Goal: Information Seeking & Learning: Learn about a topic

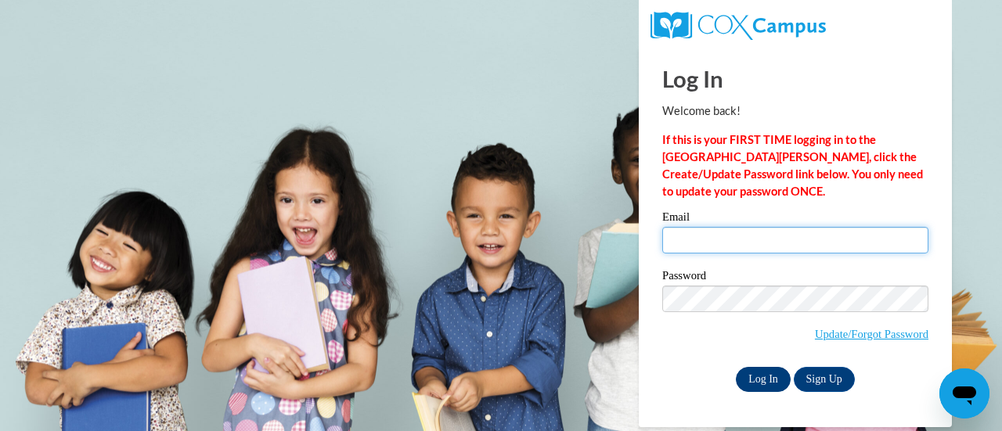
type input "mbperko@sunprairieschools.org"
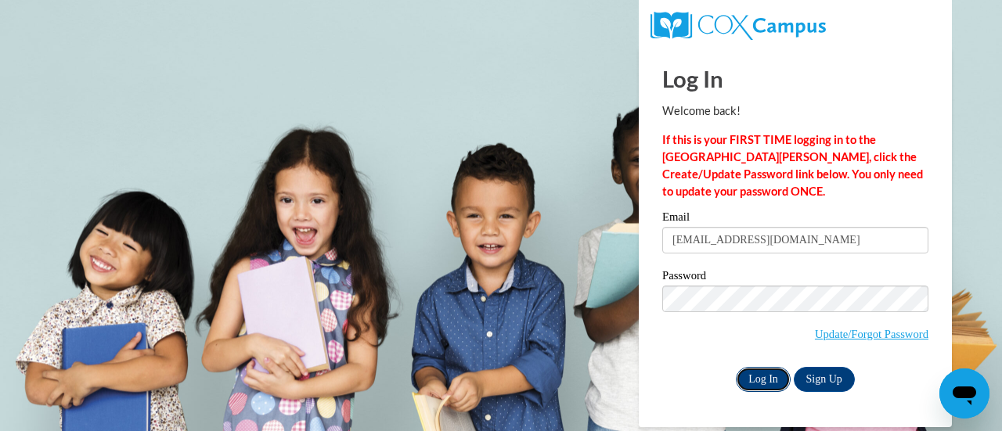
click at [757, 376] on input "Log In" at bounding box center [763, 379] width 55 height 25
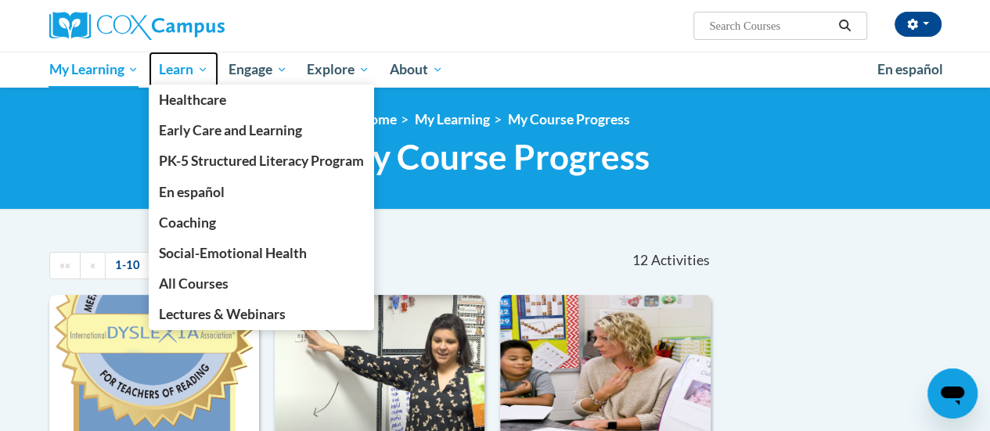
click at [182, 70] on span "Learn" at bounding box center [183, 69] width 49 height 19
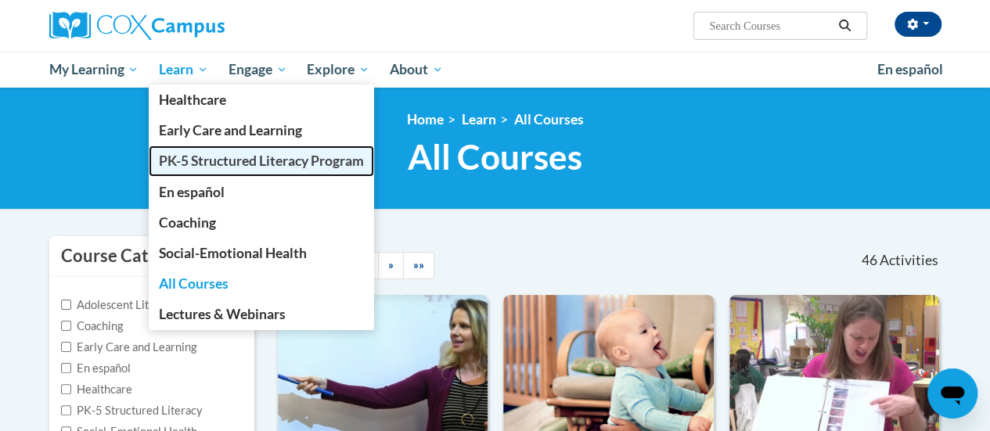
click at [211, 164] on span "PK-5 Structured Literacy Program" at bounding box center [261, 161] width 205 height 16
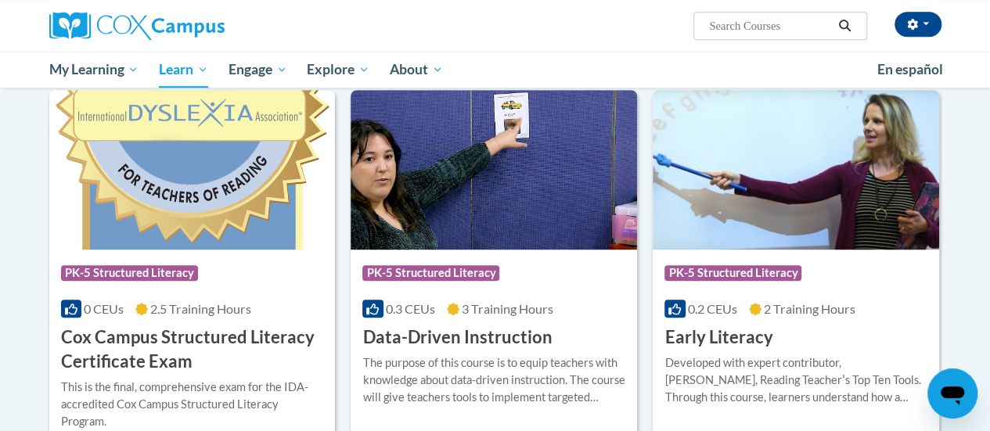
scroll to position [501, 0]
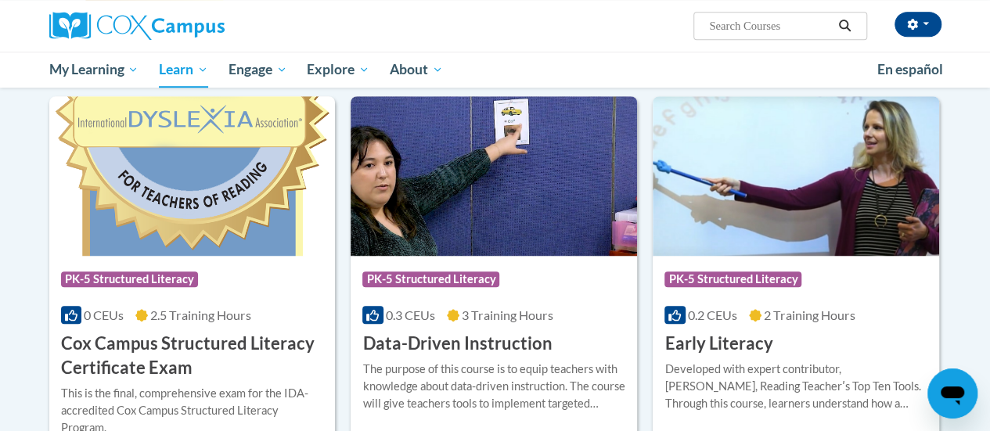
drag, startPoint x: 996, startPoint y: 20, endPoint x: 1001, endPoint y: 101, distance: 81.5
click at [157, 184] on img at bounding box center [192, 176] width 286 height 160
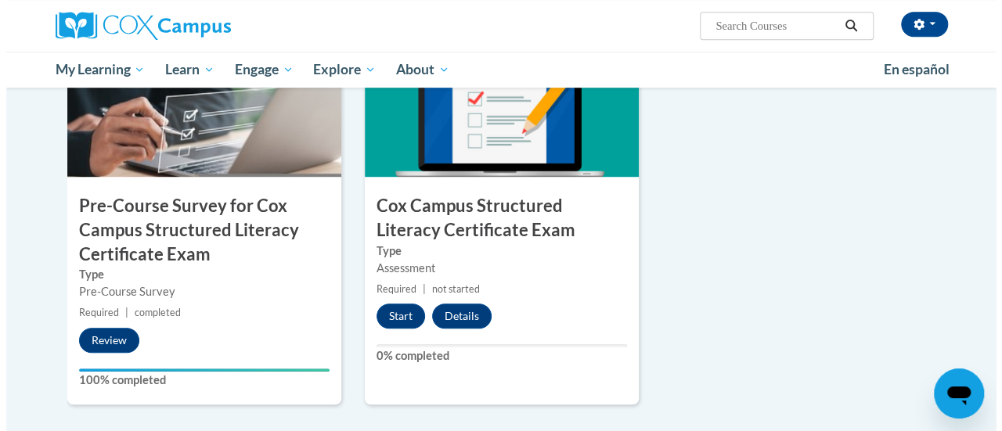
scroll to position [452, 0]
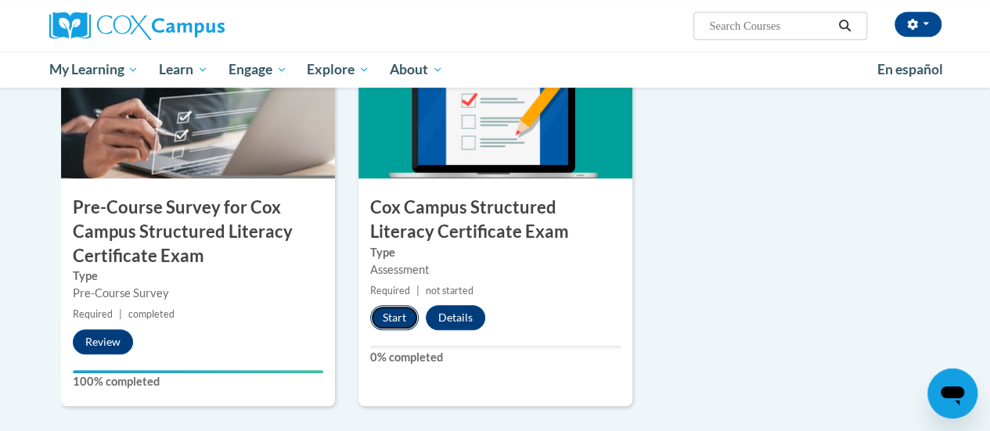
click at [393, 316] on button "Start" at bounding box center [394, 317] width 49 height 25
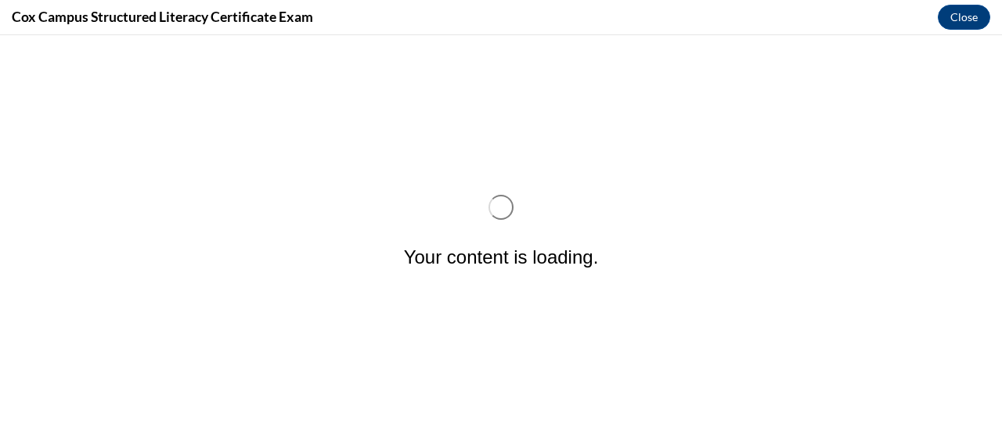
scroll to position [0, 0]
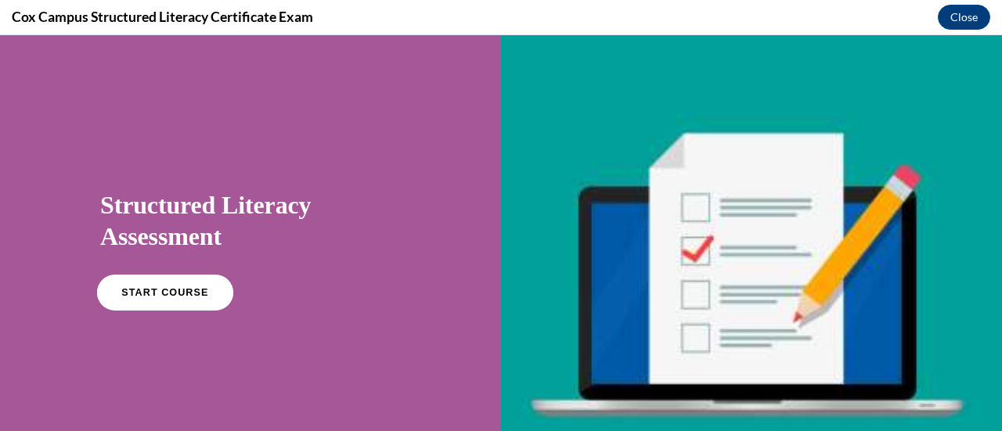
click at [163, 293] on span "START COURSE" at bounding box center [164, 293] width 87 height 12
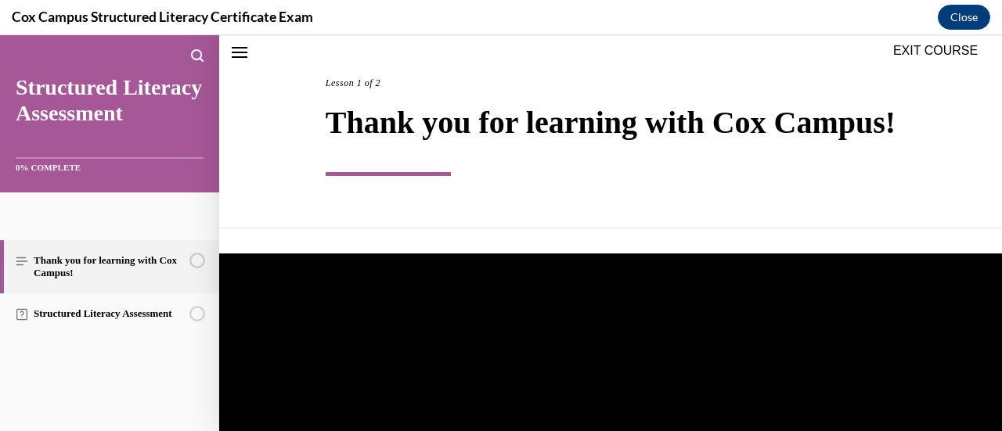
scroll to position [50, 0]
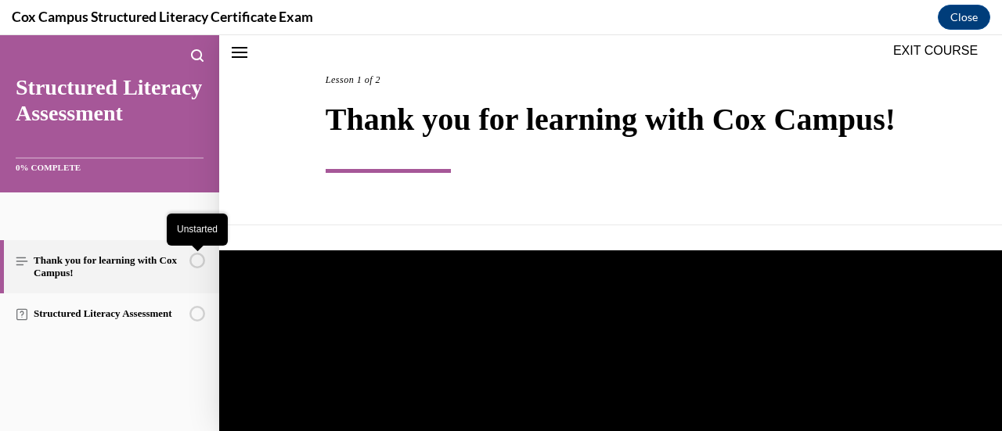
click at [200, 261] on circle "Unstarted" at bounding box center [197, 261] width 14 height 14
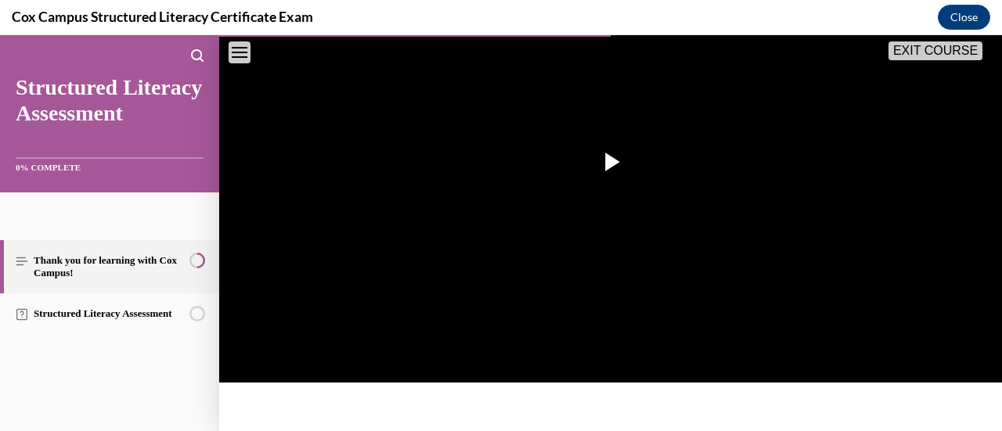
scroll to position [360, 0]
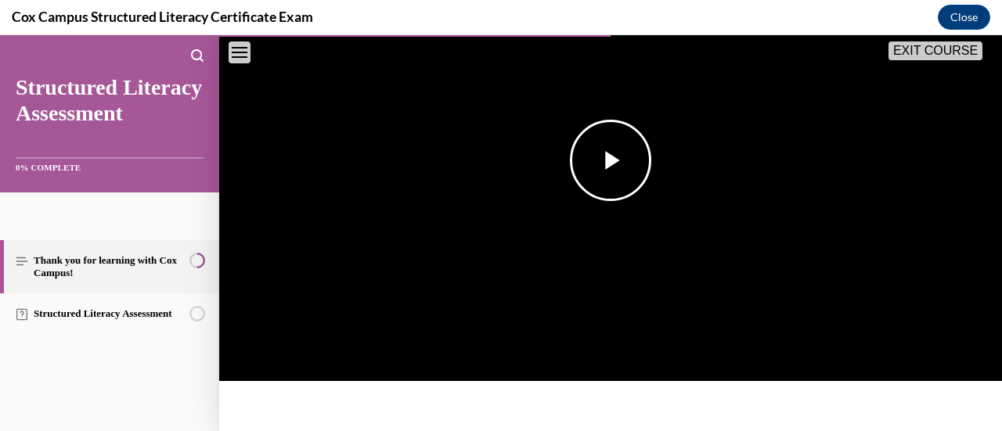
click at [610, 160] on span "Video player" at bounding box center [610, 160] width 0 height 0
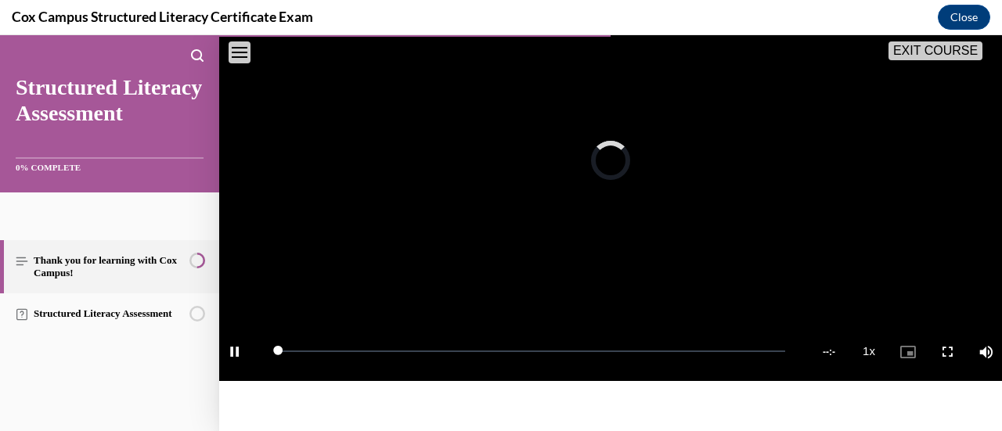
scroll to position [340, 0]
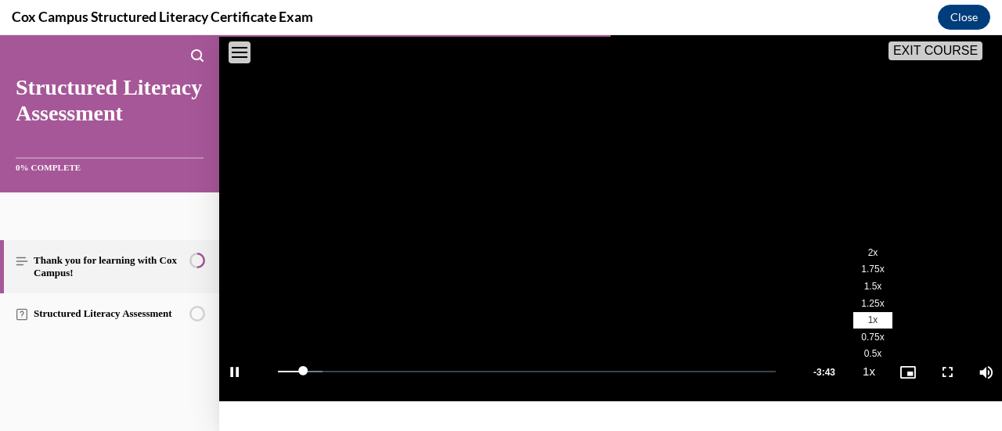
click at [864, 292] on span "1.5x" at bounding box center [873, 286] width 18 height 11
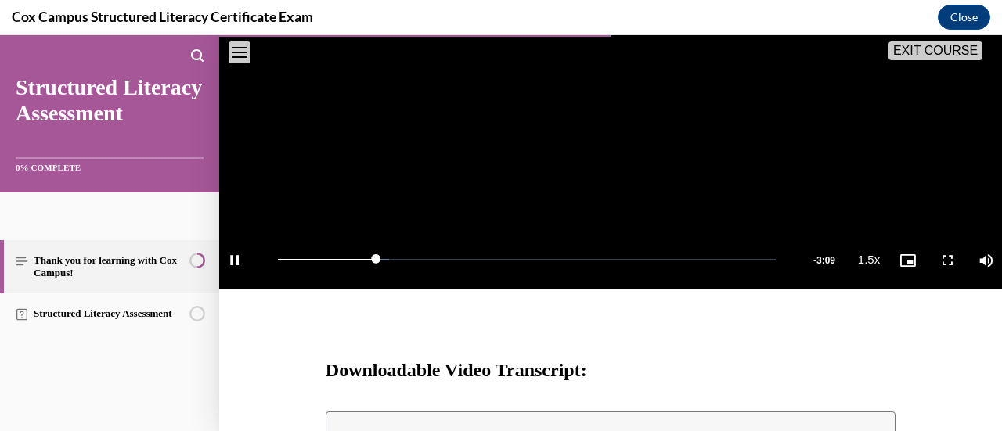
scroll to position [458, 0]
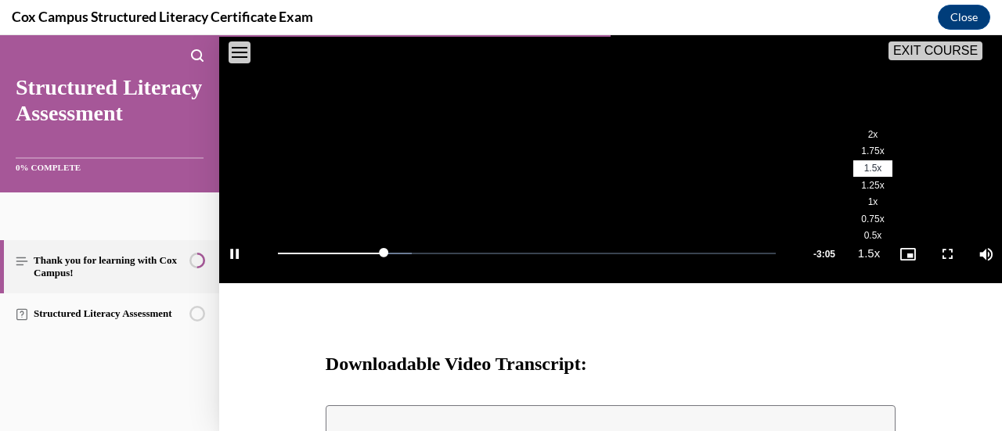
click at [868, 140] on span "2x" at bounding box center [873, 134] width 10 height 11
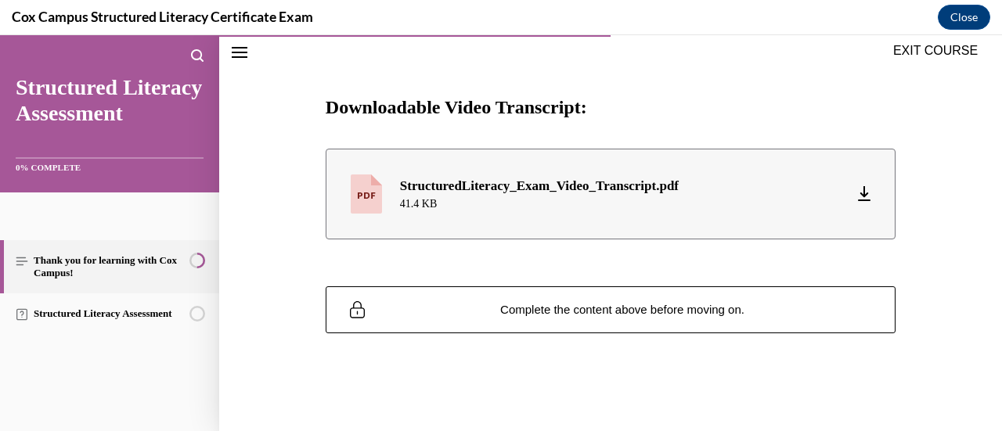
scroll to position [740, 0]
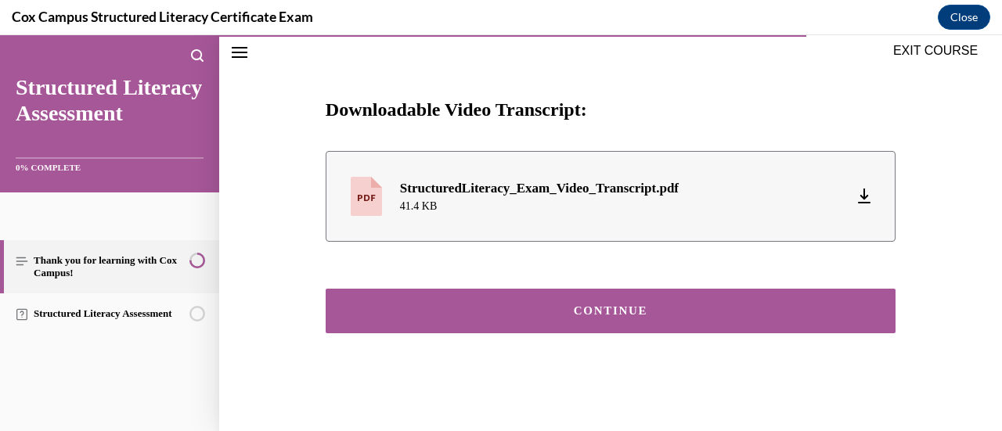
click at [710, 304] on button "CONTINUE" at bounding box center [611, 311] width 570 height 45
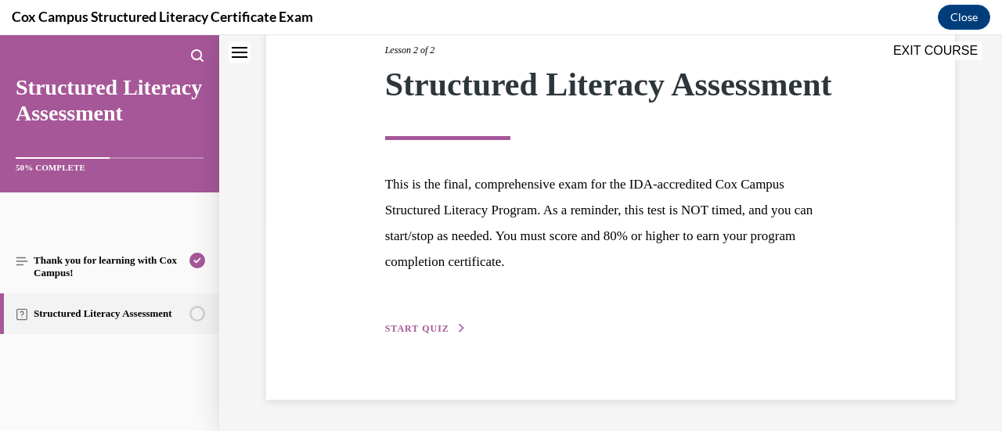
scroll to position [243, 0]
click at [416, 329] on span "START QUIZ" at bounding box center [417, 328] width 64 height 11
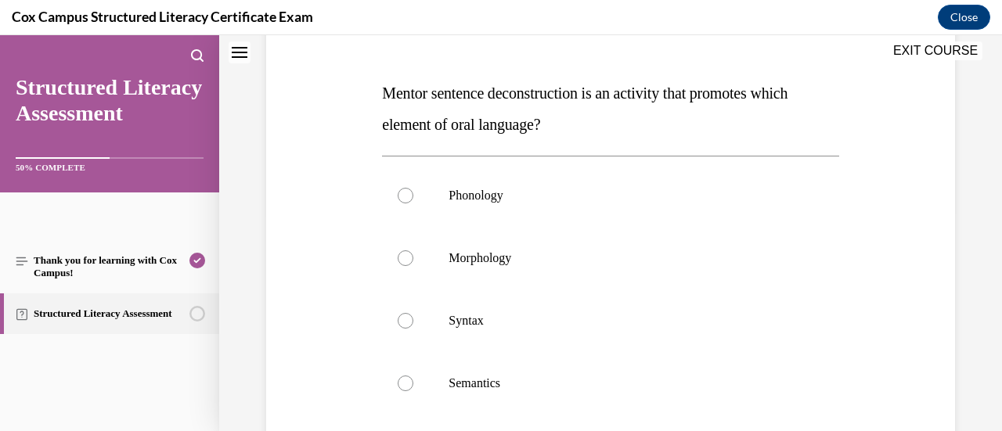
scroll to position [233, 0]
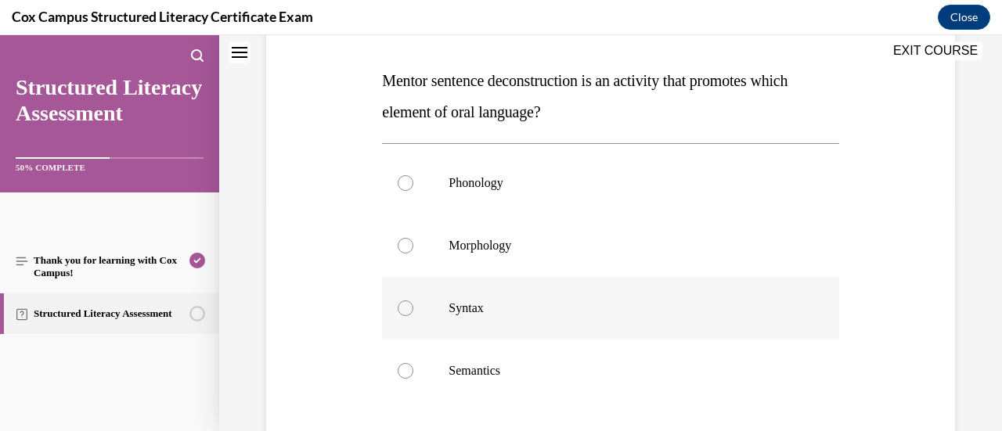
click at [402, 311] on div at bounding box center [405, 308] width 16 height 16
click at [402, 311] on input "Syntax" at bounding box center [405, 308] width 16 height 16
radio input "true"
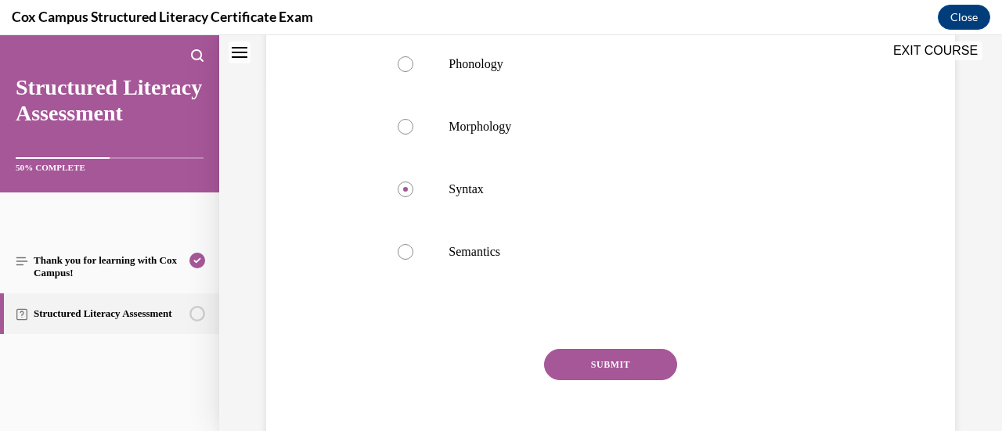
scroll to position [368, 0]
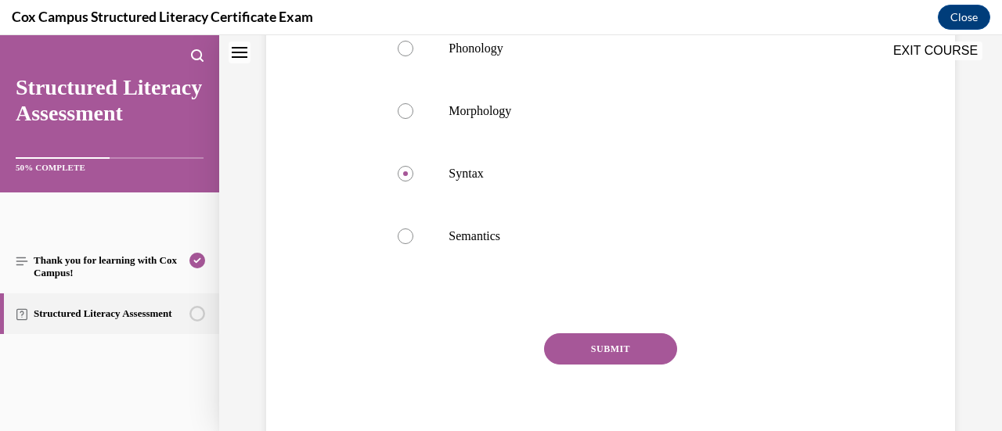
click at [651, 342] on button "SUBMIT" at bounding box center [610, 348] width 133 height 31
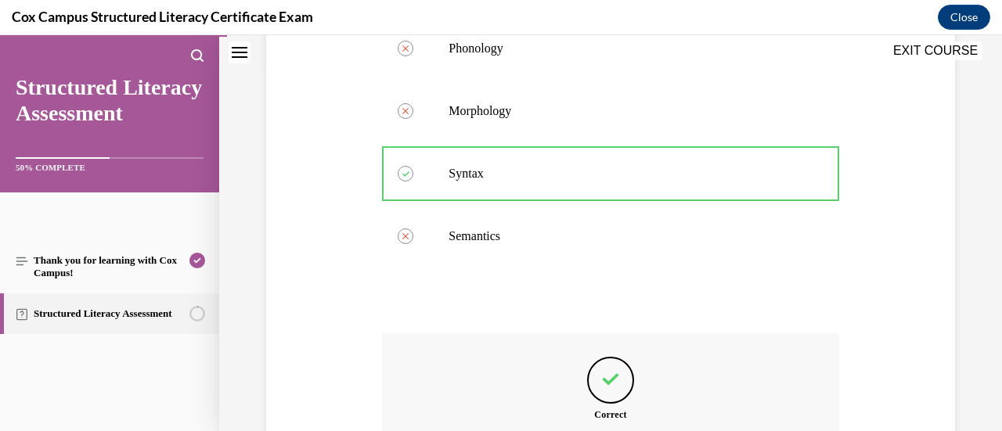
scroll to position [558, 0]
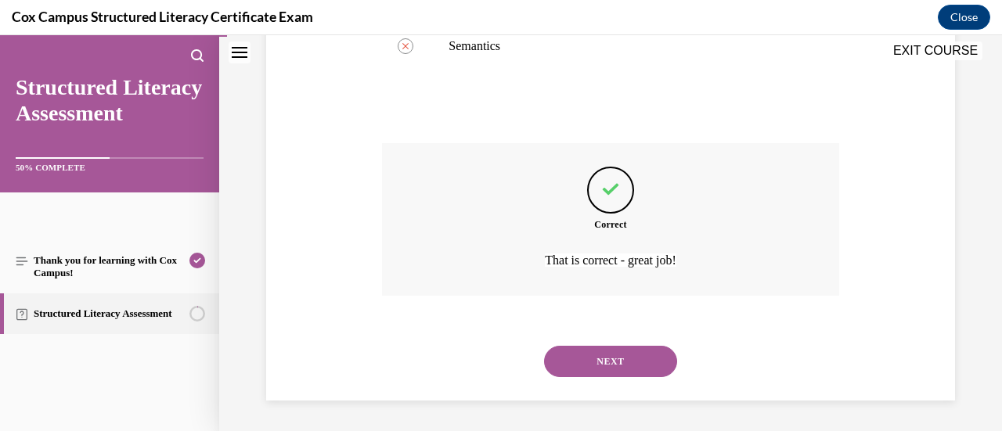
click at [622, 362] on button "NEXT" at bounding box center [610, 361] width 133 height 31
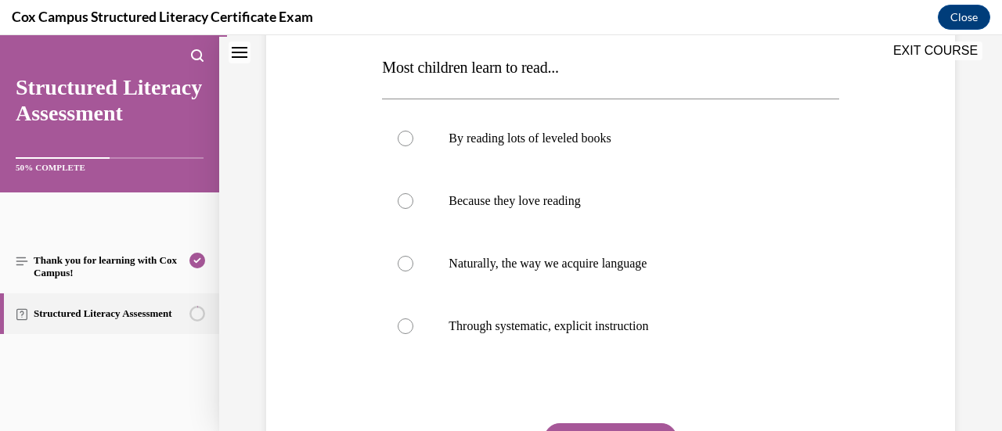
scroll to position [256, 0]
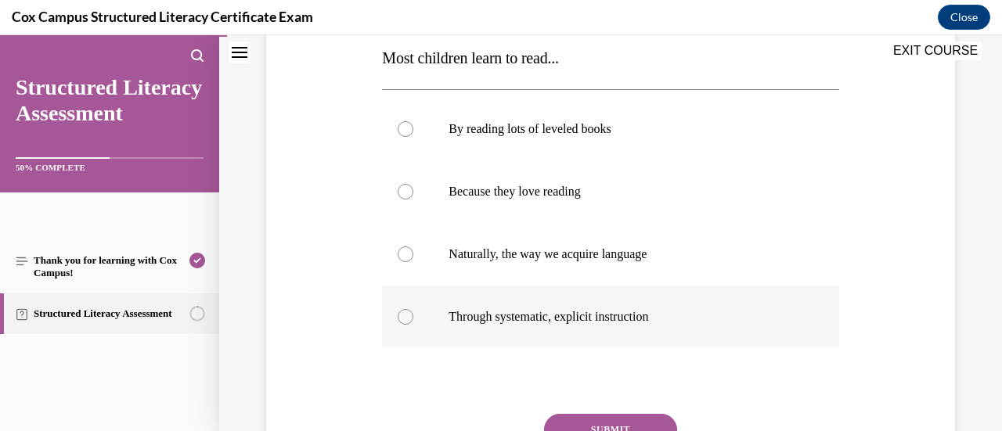
click at [402, 318] on div at bounding box center [405, 317] width 16 height 16
click at [402, 318] on input "Through systematic, explicit instruction" at bounding box center [405, 317] width 16 height 16
radio input "true"
click at [625, 422] on button "SUBMIT" at bounding box center [610, 429] width 133 height 31
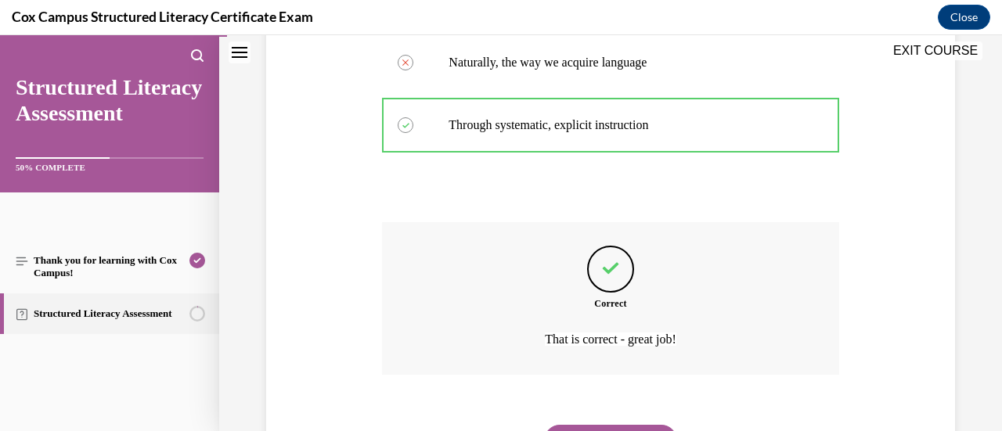
scroll to position [468, 0]
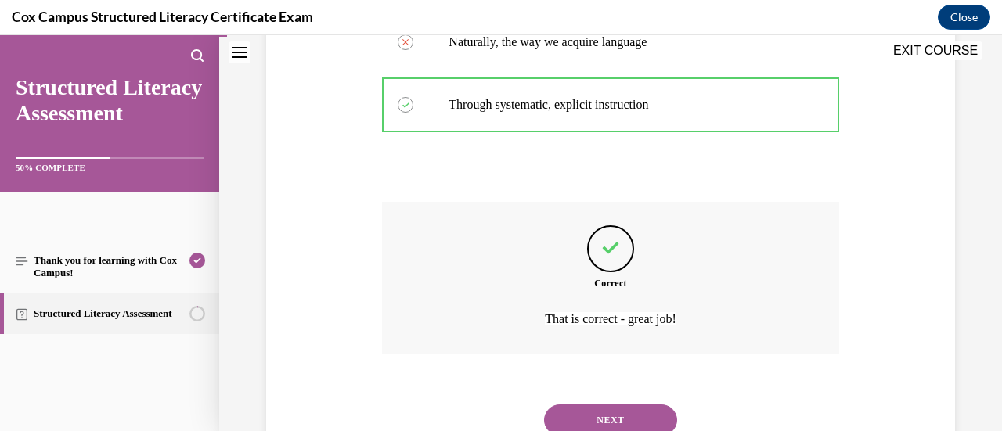
click at [649, 419] on button "NEXT" at bounding box center [610, 420] width 133 height 31
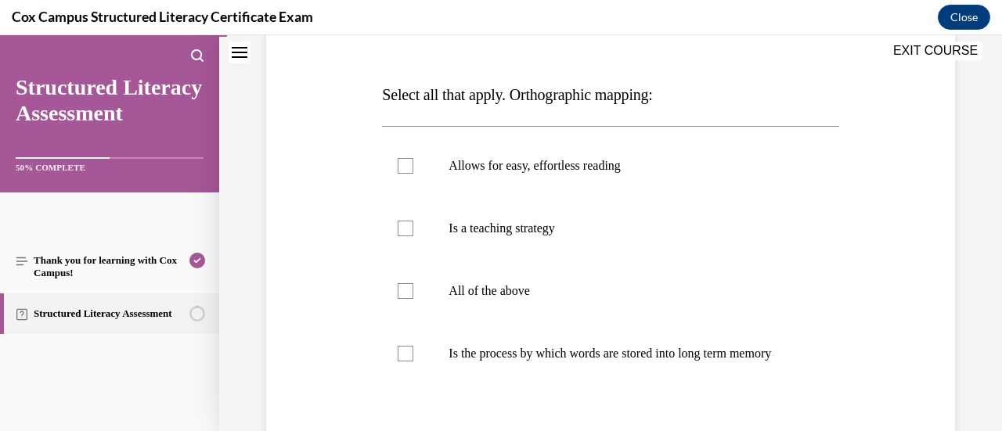
scroll to position [221, 0]
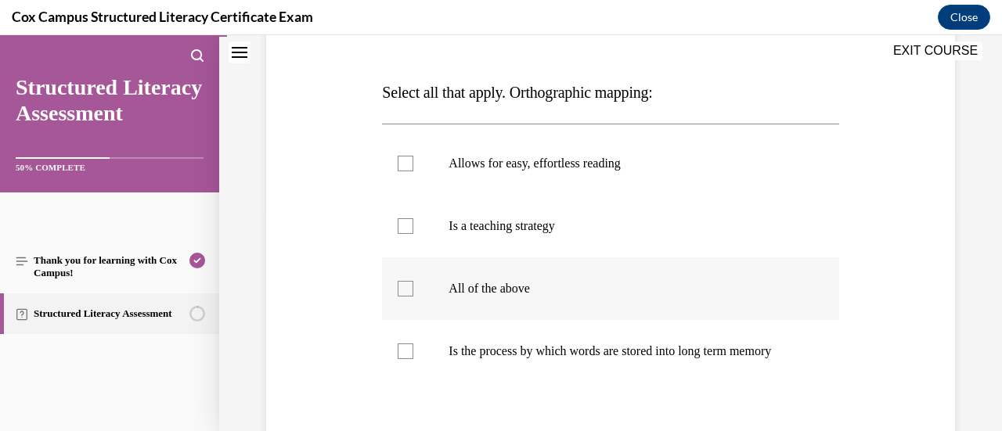
click at [399, 287] on div at bounding box center [405, 289] width 16 height 16
click at [399, 287] on input "All of the above" at bounding box center [405, 289] width 16 height 16
checkbox input "true"
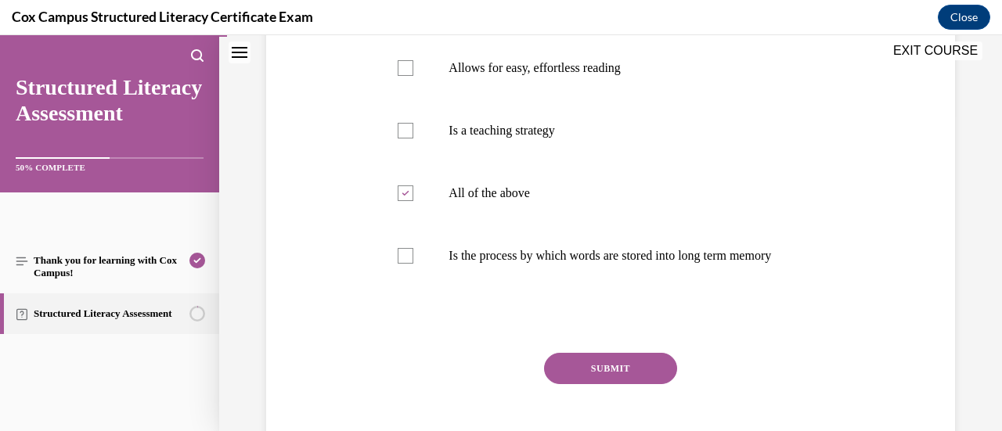
scroll to position [363, 0]
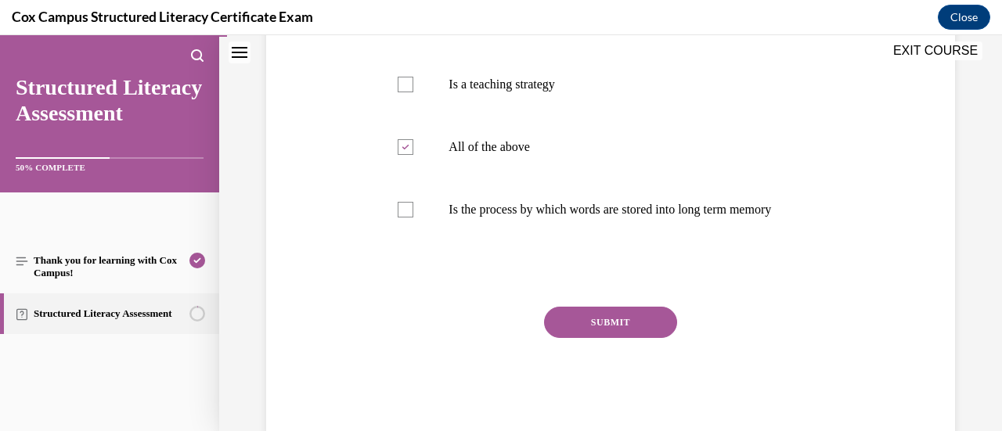
click at [643, 333] on button "SUBMIT" at bounding box center [610, 322] width 133 height 31
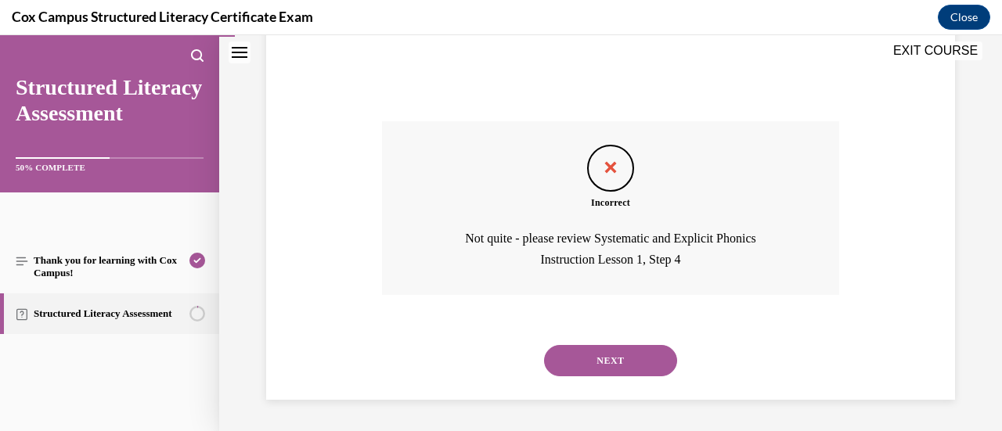
scroll to position [563, 0]
click at [631, 356] on button "NEXT" at bounding box center [610, 360] width 133 height 31
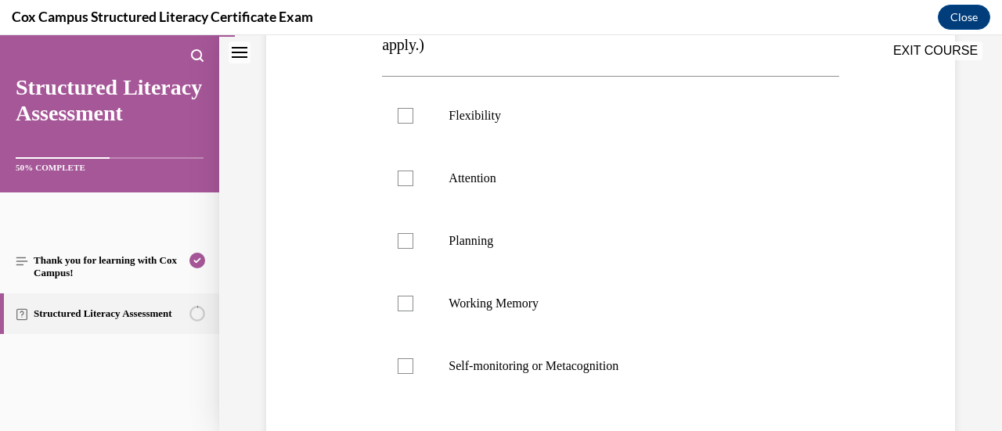
scroll to position [365, 0]
click at [401, 240] on div at bounding box center [405, 240] width 16 height 16
click at [401, 240] on input "Planning" at bounding box center [405, 240] width 16 height 16
checkbox input "true"
click at [405, 112] on div at bounding box center [405, 114] width 16 height 16
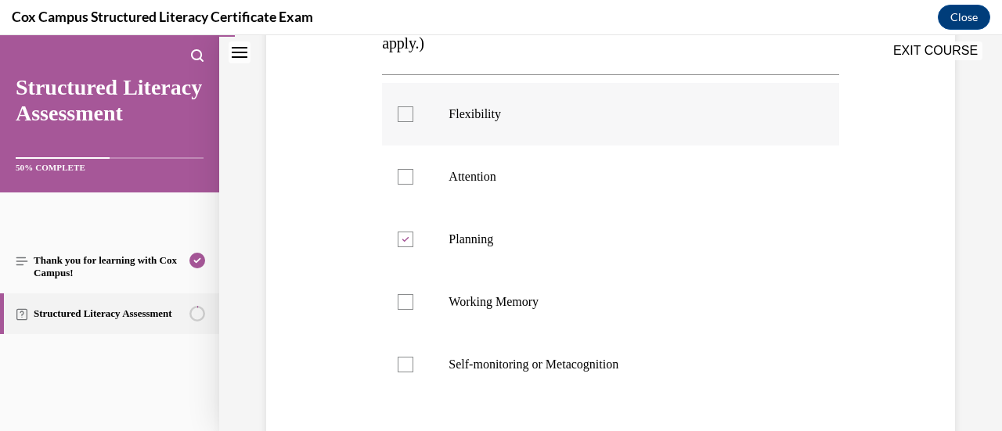
click at [405, 112] on input "Flexibility" at bounding box center [405, 114] width 16 height 16
checkbox input "true"
click at [403, 180] on div at bounding box center [405, 177] width 16 height 16
click at [403, 180] on input "Attention" at bounding box center [405, 177] width 16 height 16
checkbox input "true"
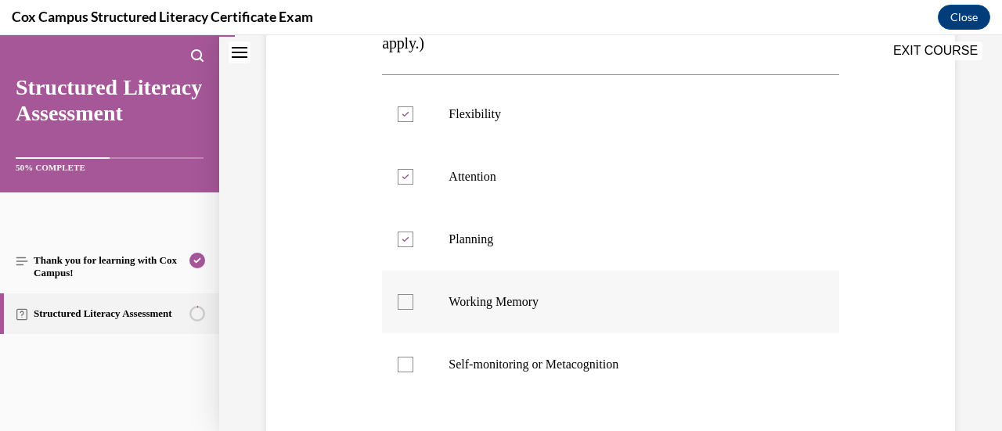
click at [408, 300] on div at bounding box center [405, 302] width 16 height 16
click at [408, 300] on input "Working Memory" at bounding box center [405, 302] width 16 height 16
checkbox input "true"
click at [407, 362] on div at bounding box center [405, 365] width 16 height 16
click at [407, 362] on input "Self-monitoring or Metacognition" at bounding box center [405, 365] width 16 height 16
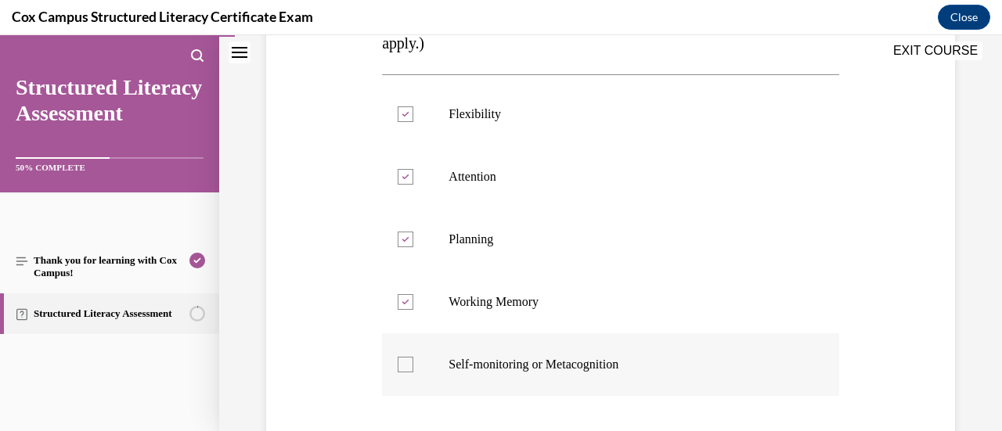
checkbox input "true"
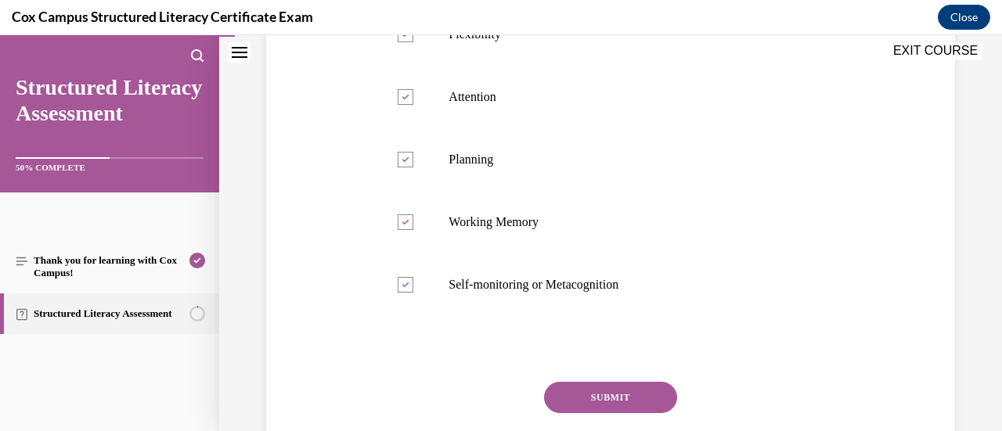
scroll to position [413, 0]
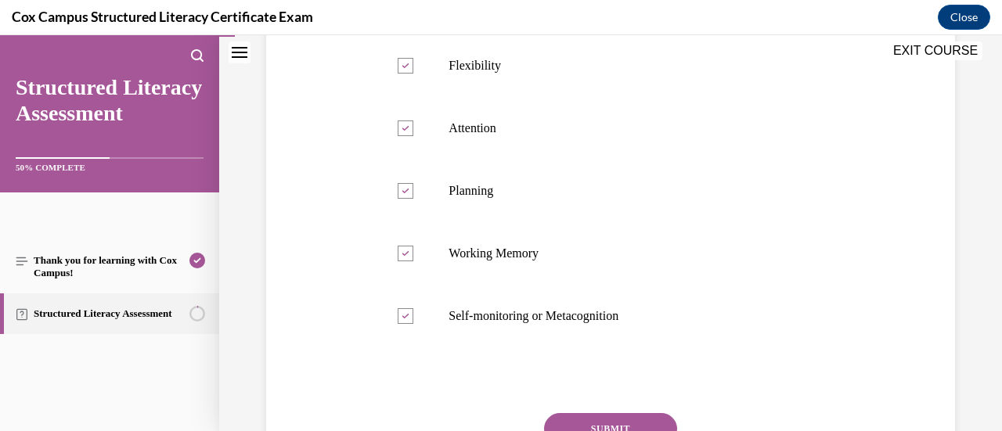
click at [643, 415] on button "SUBMIT" at bounding box center [610, 428] width 133 height 31
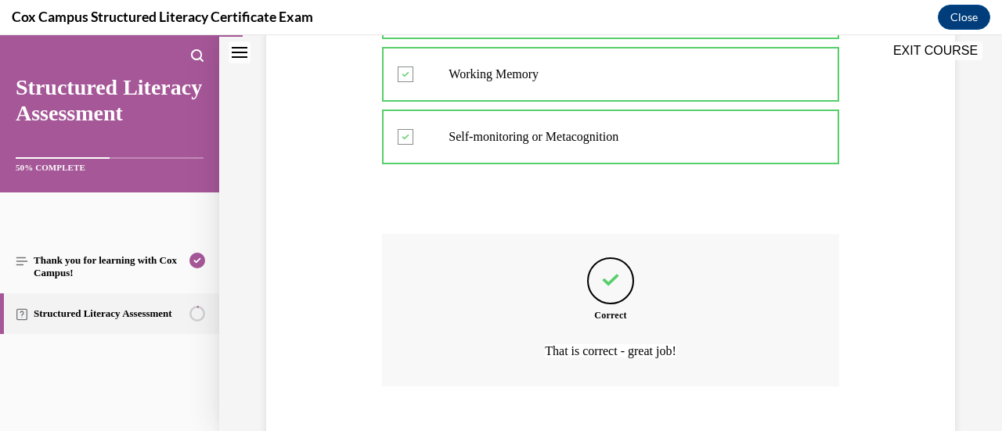
scroll to position [628, 0]
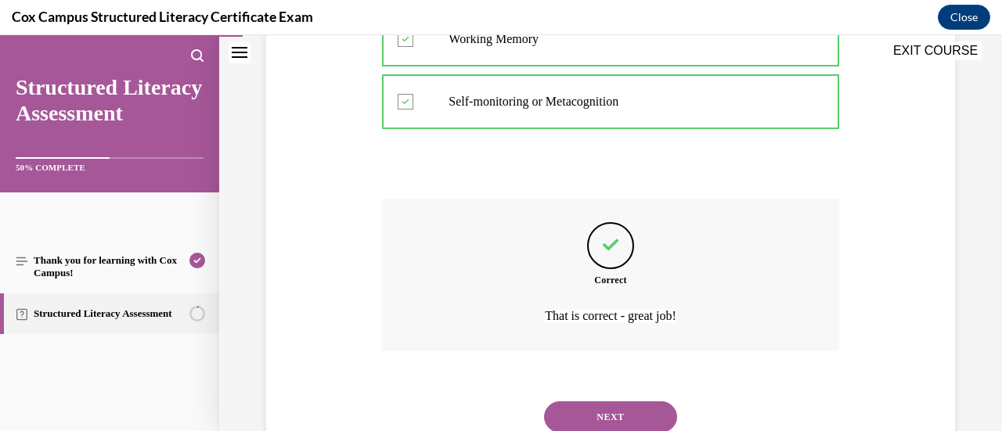
click at [592, 415] on button "NEXT" at bounding box center [610, 416] width 133 height 31
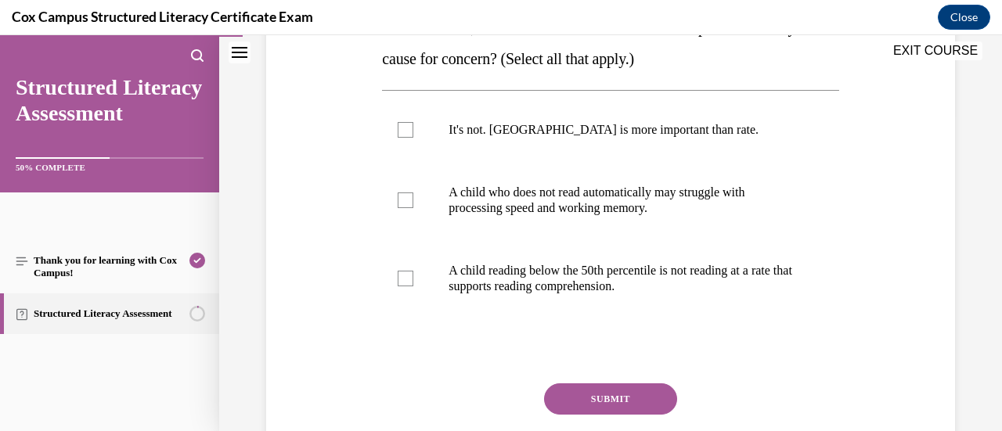
scroll to position [321, 0]
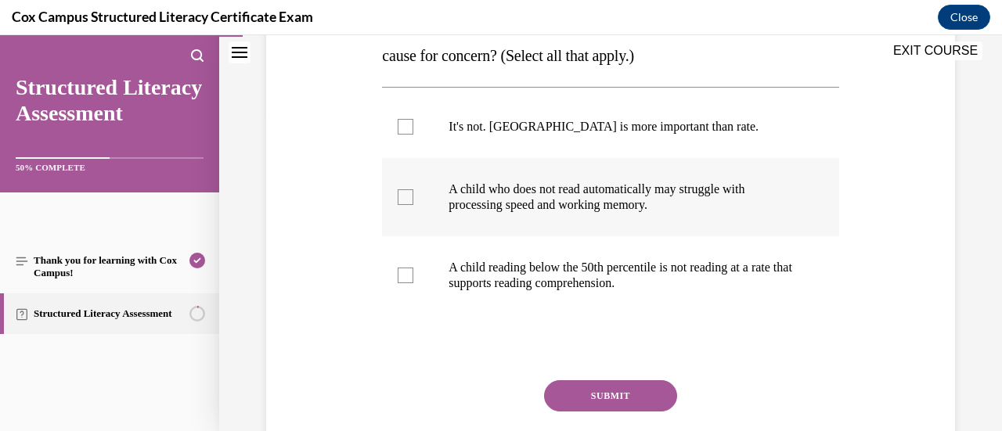
click at [396, 205] on label "A child who does not read automatically may struggle with processing speed and …" at bounding box center [610, 197] width 456 height 78
click at [397, 205] on input "A child who does not read automatically may struggle with processing speed and …" at bounding box center [405, 197] width 16 height 16
checkbox input "true"
click at [406, 279] on div at bounding box center [405, 276] width 16 height 16
click at [406, 279] on input "A child reading below the 50th percentile is not reading at a rate that support…" at bounding box center [405, 276] width 16 height 16
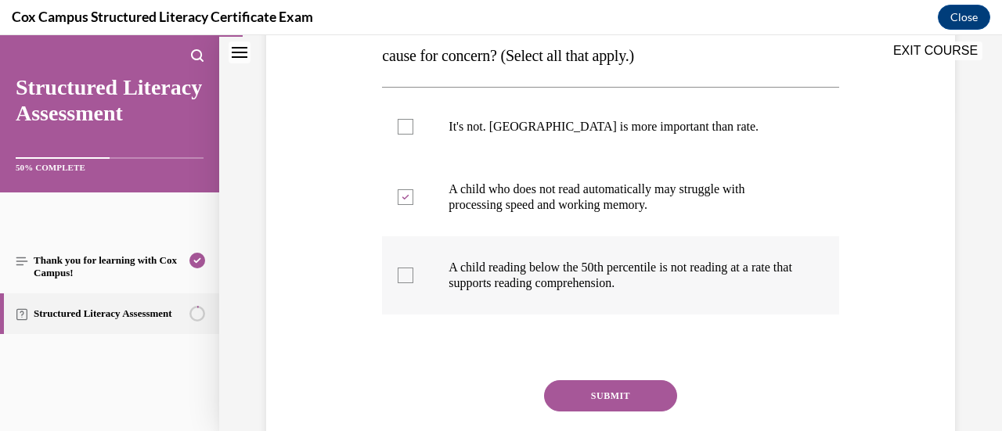
checkbox input "true"
click at [609, 394] on button "SUBMIT" at bounding box center [610, 395] width 133 height 31
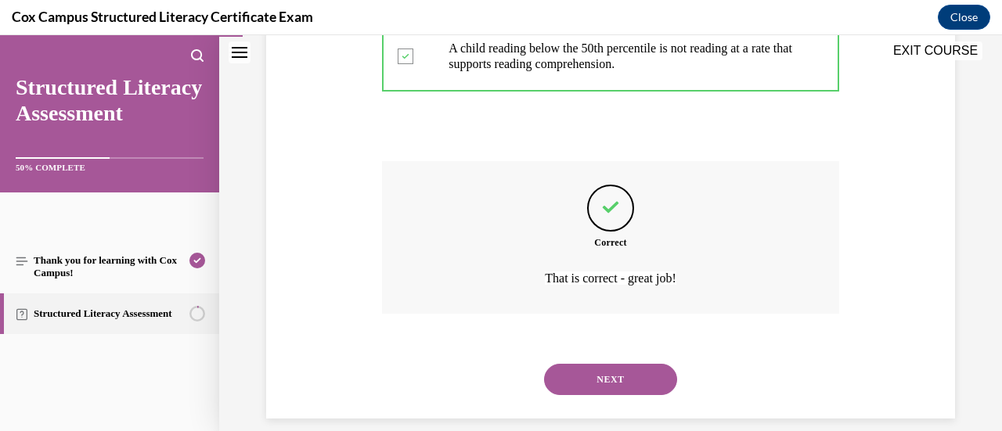
scroll to position [558, 0]
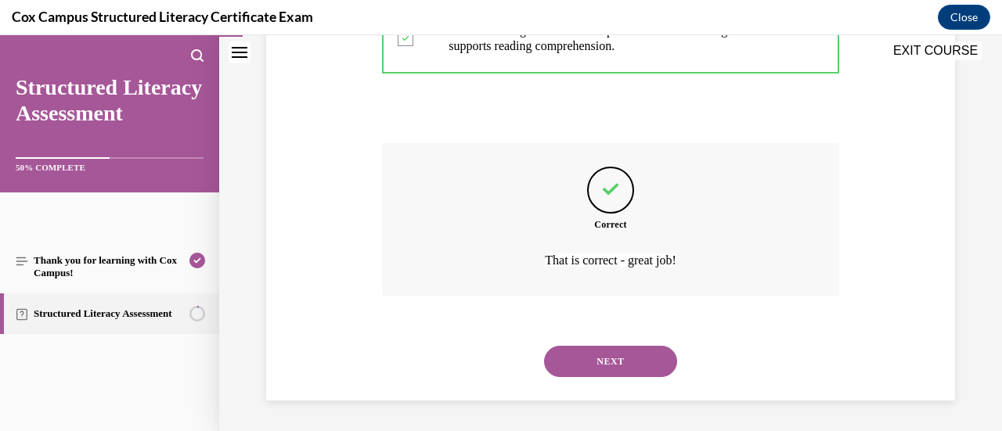
click at [607, 348] on button "NEXT" at bounding box center [610, 361] width 133 height 31
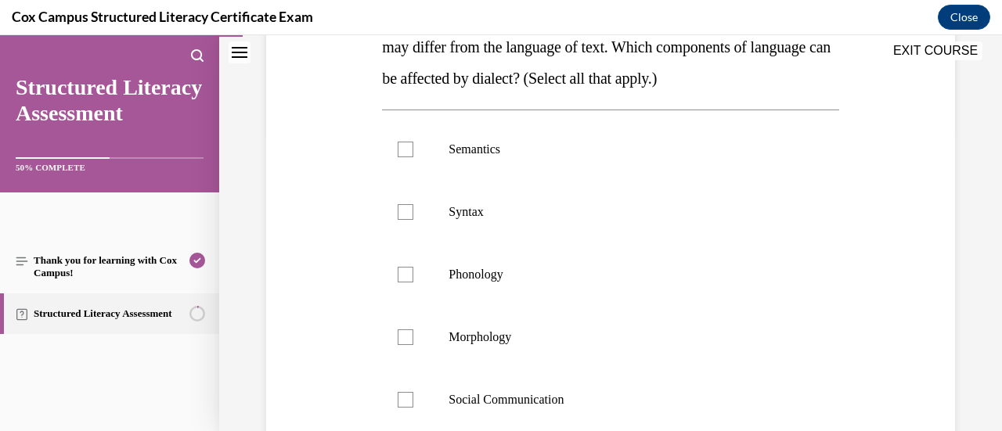
scroll to position [329, 0]
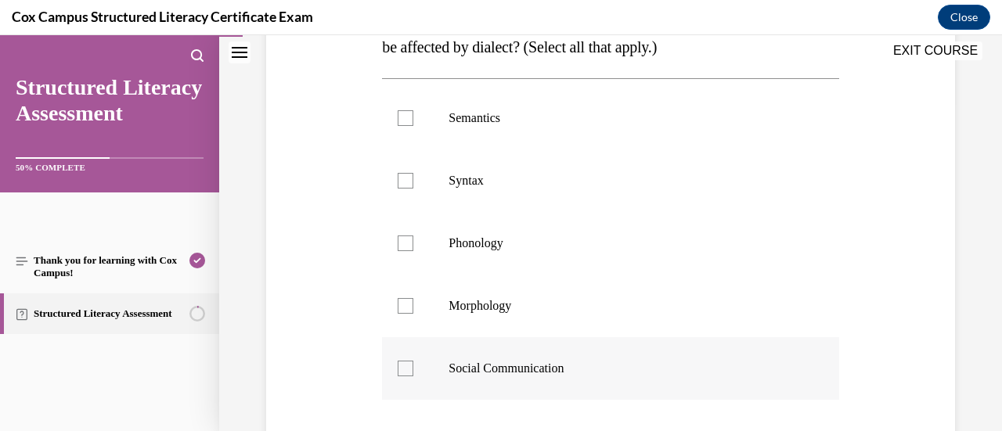
click at [407, 370] on div at bounding box center [405, 369] width 16 height 16
click at [407, 370] on input "Social Communication" at bounding box center [405, 369] width 16 height 16
checkbox input "true"
click at [402, 180] on div at bounding box center [405, 181] width 16 height 16
click at [402, 180] on input "Syntax" at bounding box center [405, 181] width 16 height 16
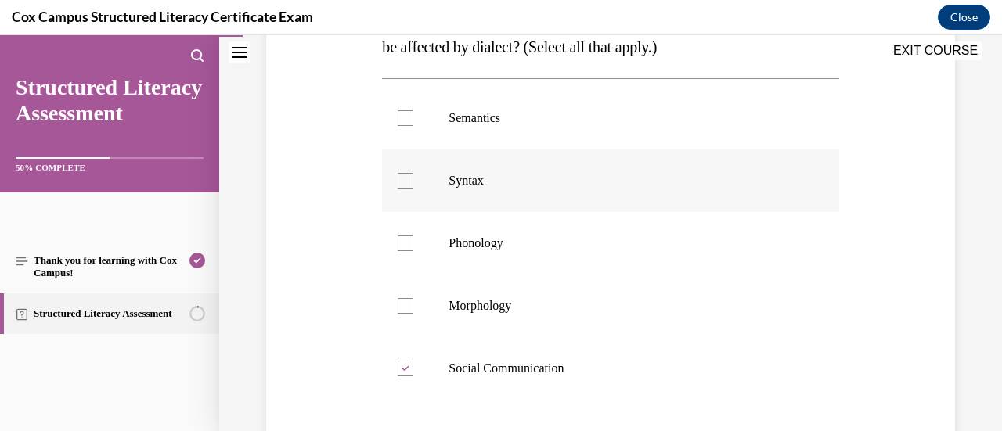
checkbox input "true"
click at [403, 118] on div at bounding box center [405, 118] width 16 height 16
click at [403, 118] on input "Semantics" at bounding box center [405, 118] width 16 height 16
checkbox input "true"
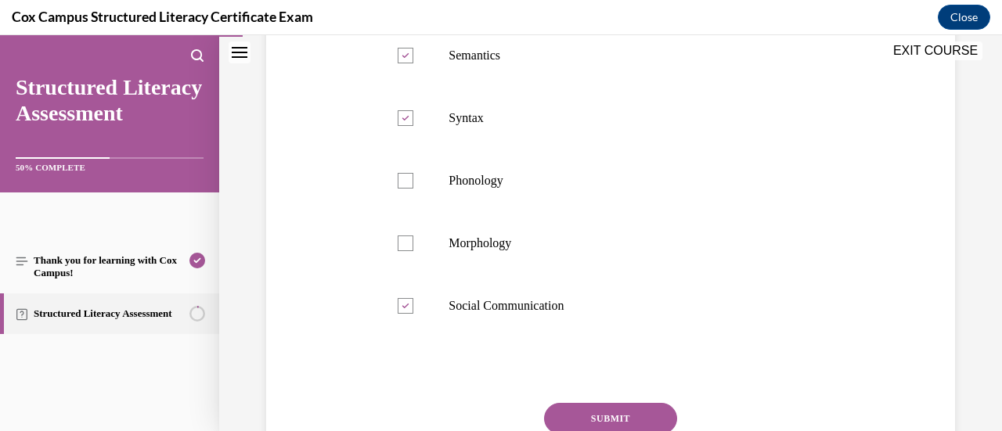
scroll to position [423, 0]
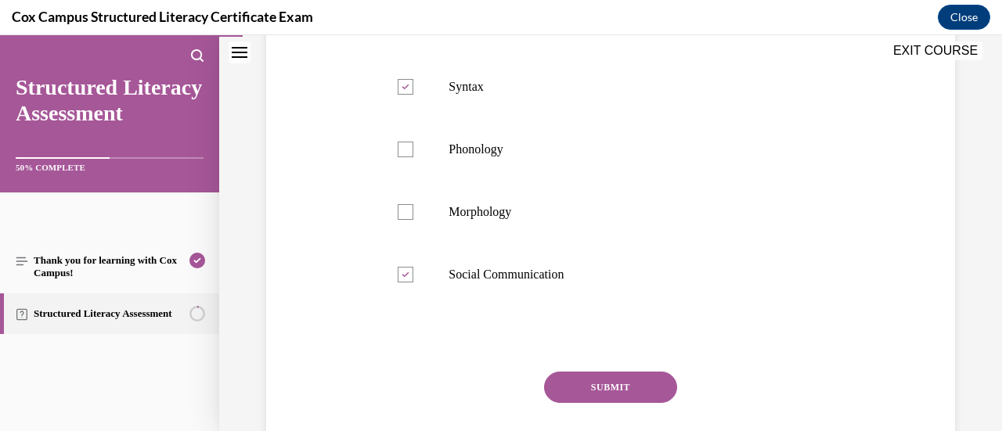
click at [635, 387] on button "SUBMIT" at bounding box center [610, 387] width 133 height 31
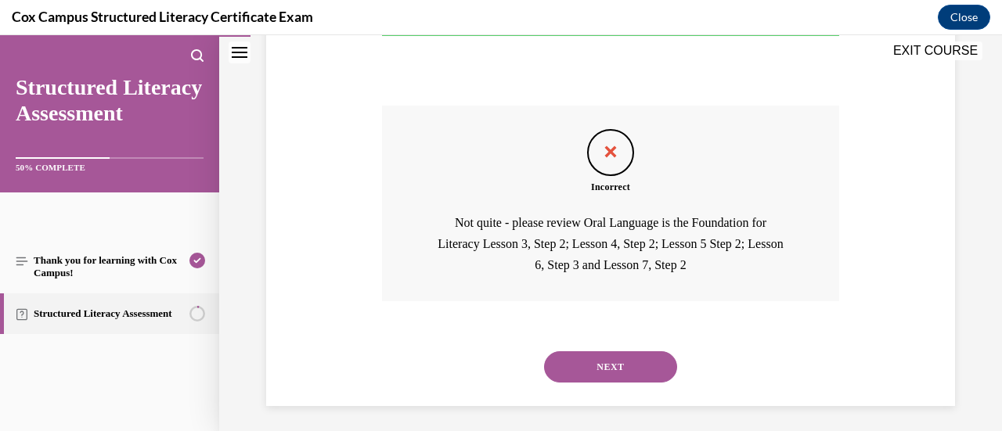
scroll to position [694, 0]
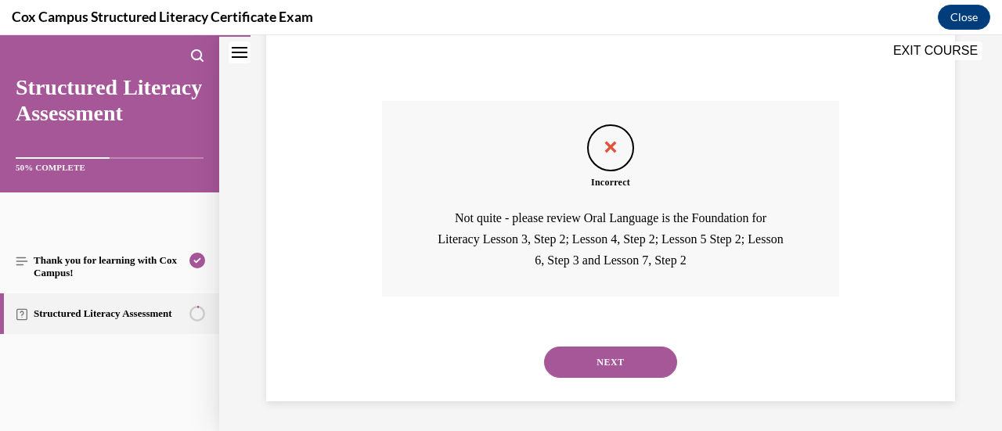
click at [645, 356] on button "NEXT" at bounding box center [610, 362] width 133 height 31
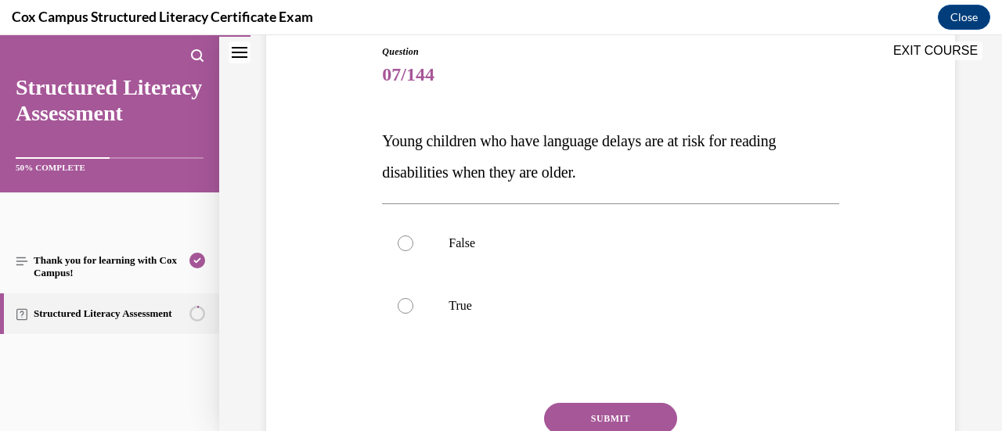
scroll to position [204, 0]
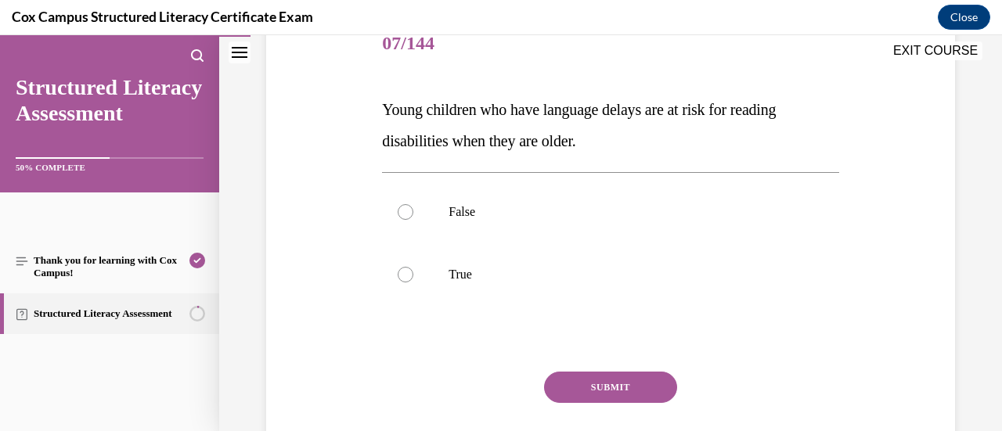
click at [867, 141] on div "Question 07/144 Young children who have language delays are at risk for reading…" at bounding box center [610, 233] width 696 height 534
click at [404, 273] on div at bounding box center [405, 275] width 16 height 16
click at [404, 273] on input "True" at bounding box center [405, 275] width 16 height 16
radio input "true"
click at [604, 387] on button "SUBMIT" at bounding box center [610, 387] width 133 height 31
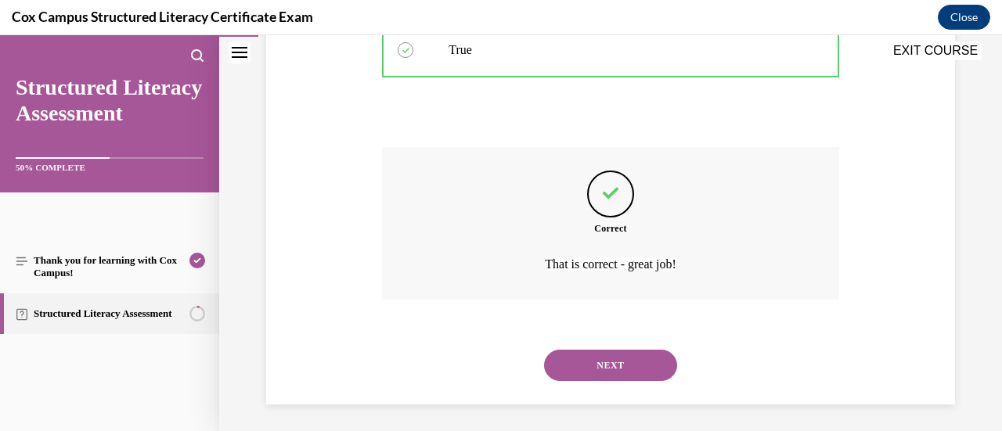
scroll to position [426, 0]
click at [627, 365] on button "NEXT" at bounding box center [610, 367] width 133 height 31
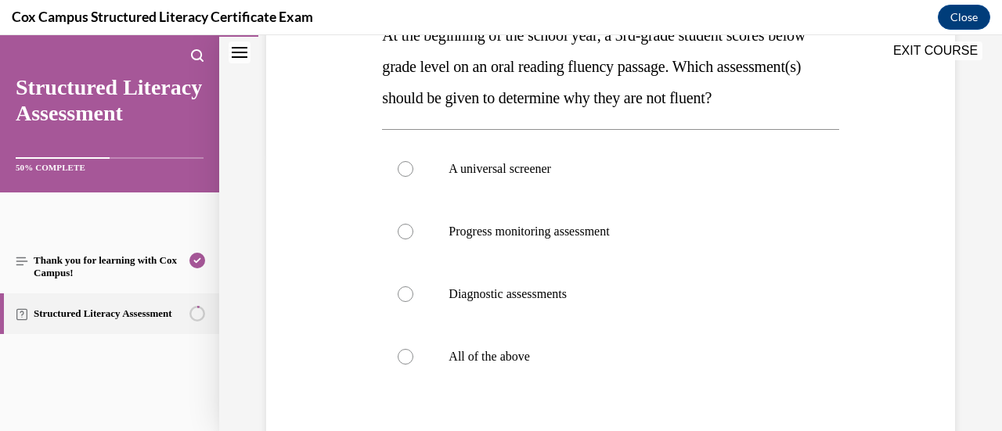
scroll to position [247, 0]
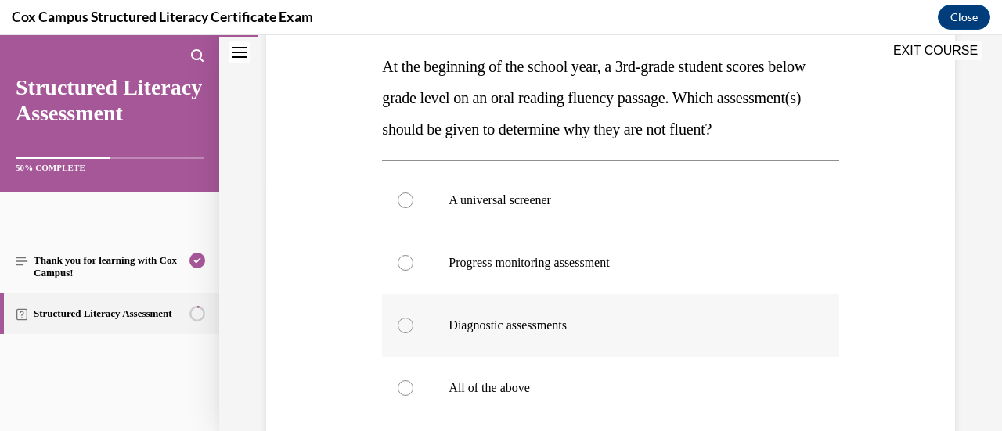
click at [401, 333] on div at bounding box center [405, 326] width 16 height 16
click at [401, 333] on input "Diagnostic assessments" at bounding box center [405, 326] width 16 height 16
radio input "true"
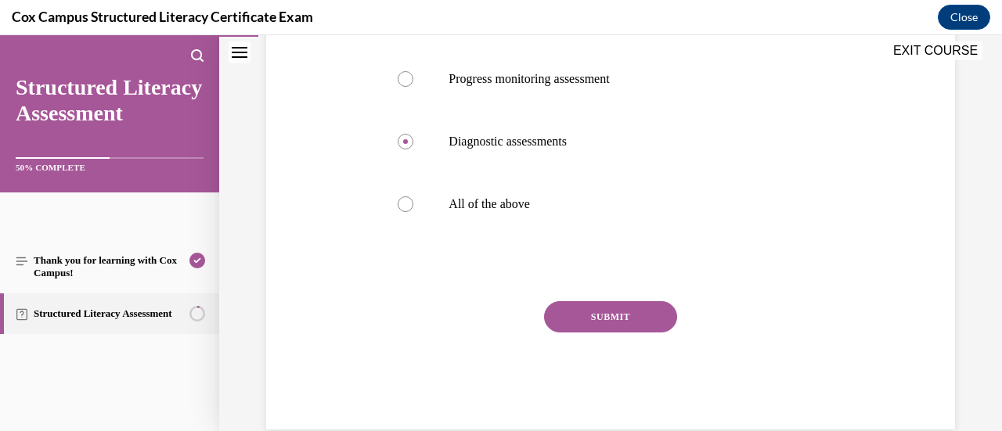
scroll to position [432, 0]
click at [587, 332] on button "SUBMIT" at bounding box center [610, 315] width 133 height 31
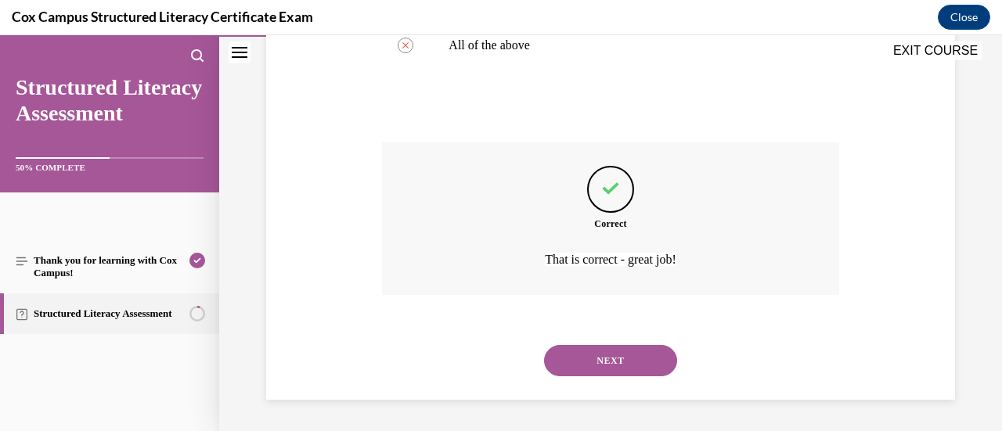
scroll to position [620, 0]
click at [640, 363] on button "NEXT" at bounding box center [610, 360] width 133 height 31
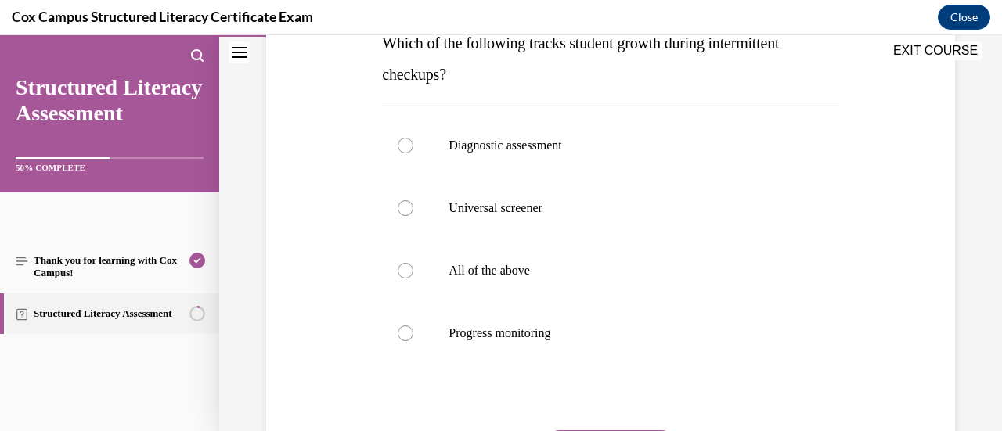
scroll to position [269, 0]
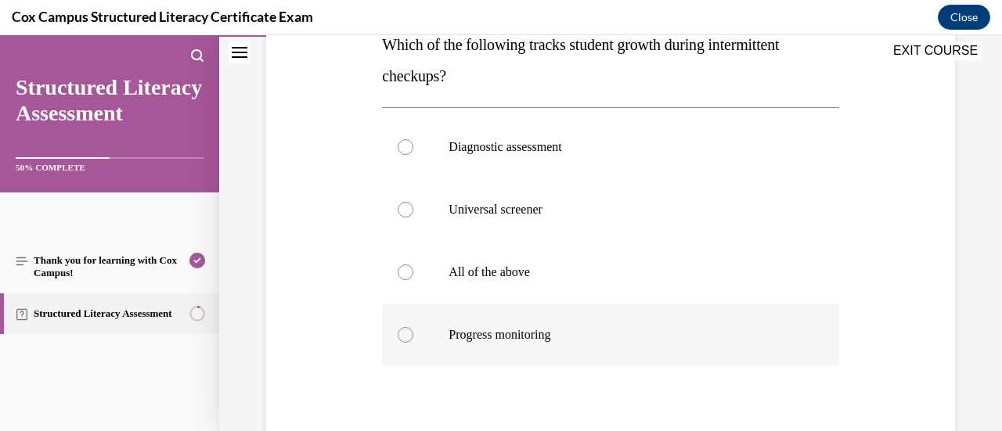
click at [407, 331] on div at bounding box center [405, 335] width 16 height 16
click at [407, 331] on input "Progress monitoring" at bounding box center [405, 335] width 16 height 16
radio input "true"
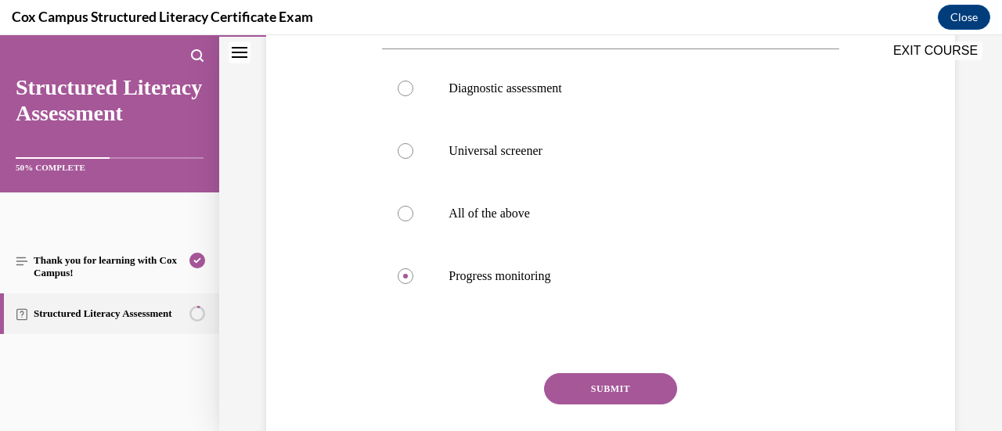
scroll to position [382, 0]
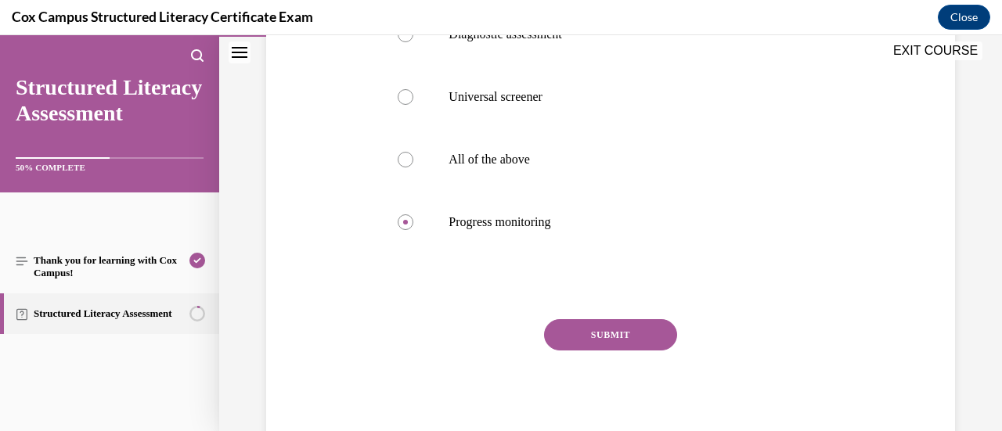
click at [638, 329] on button "SUBMIT" at bounding box center [610, 334] width 133 height 31
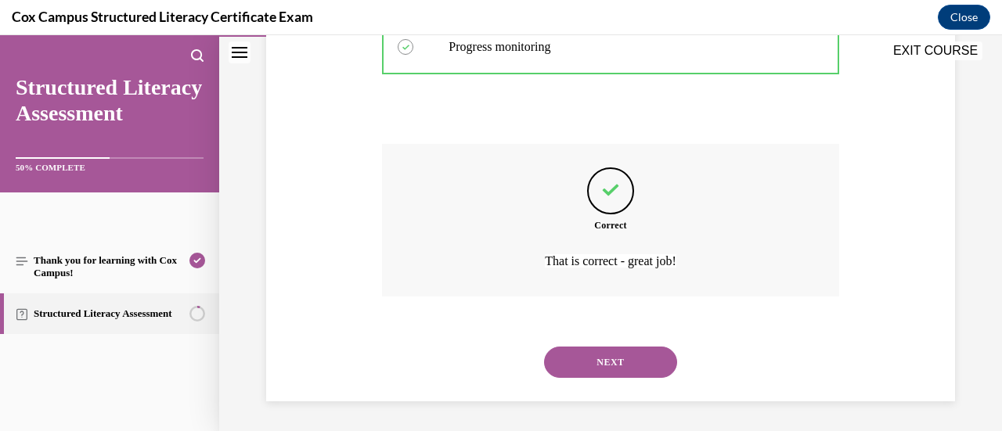
scroll to position [558, 0]
click at [620, 359] on button "NEXT" at bounding box center [610, 361] width 133 height 31
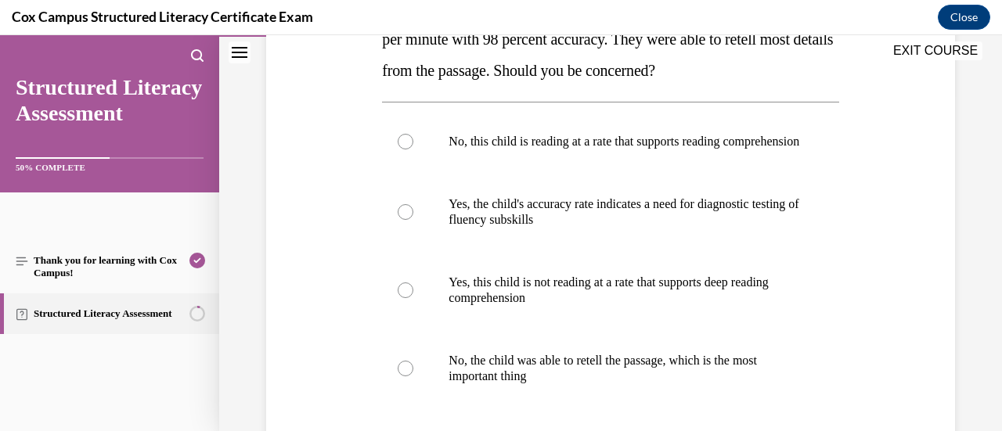
scroll to position [338, 0]
click at [403, 297] on div at bounding box center [405, 290] width 16 height 16
click at [403, 297] on input "Yes, this child is not reading at a rate that supports deep reading comprehensi…" at bounding box center [405, 290] width 16 height 16
radio input "true"
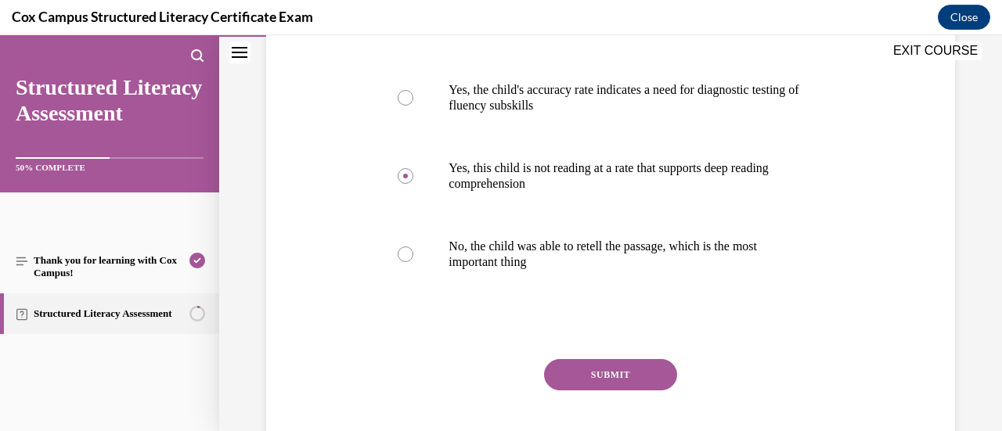
scroll to position [507, 0]
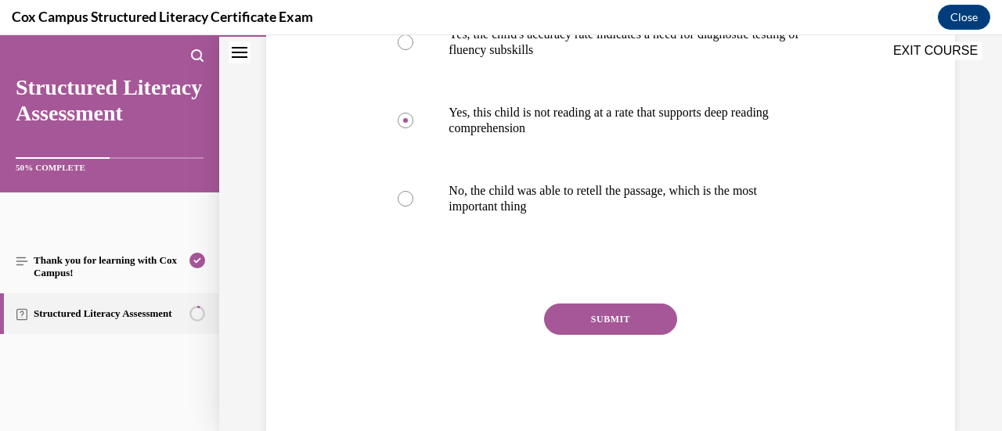
click at [644, 323] on button "SUBMIT" at bounding box center [610, 319] width 133 height 31
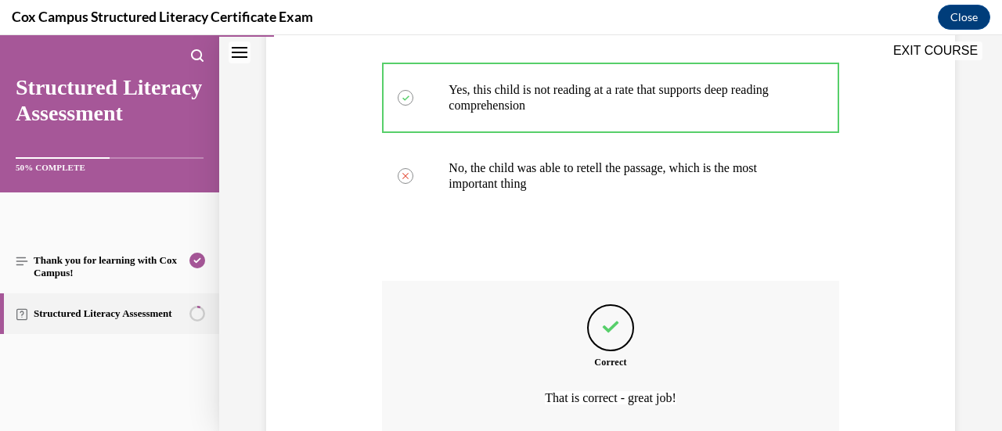
scroll to position [683, 0]
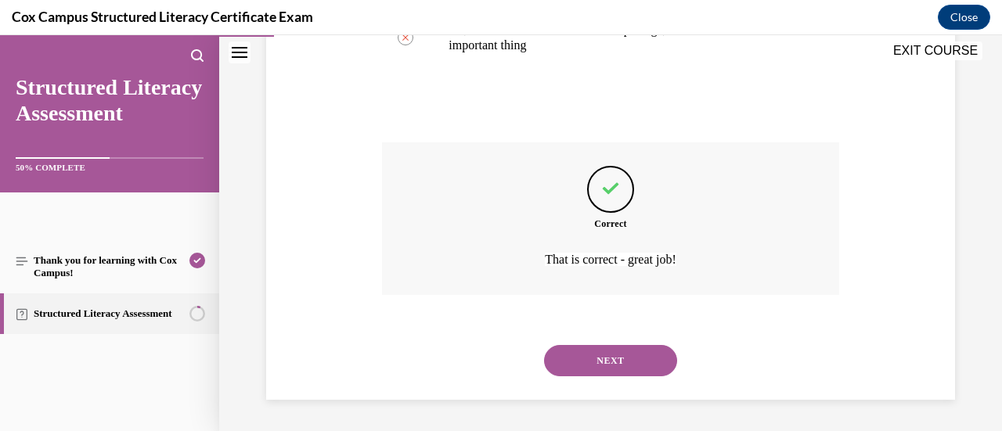
click at [631, 358] on button "NEXT" at bounding box center [610, 360] width 133 height 31
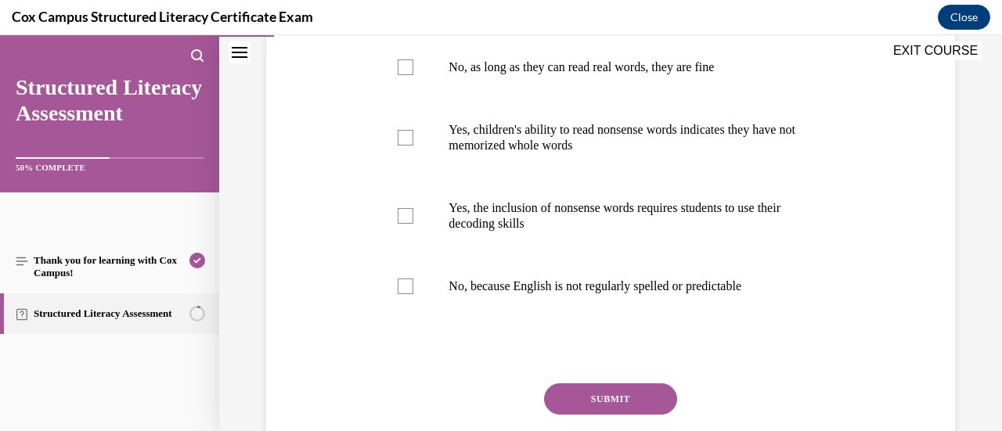
scroll to position [379, 0]
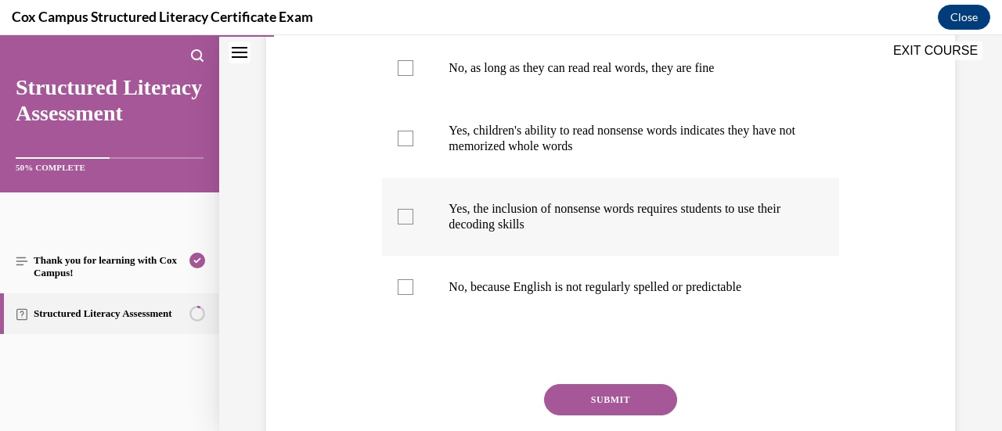
click at [399, 225] on div at bounding box center [405, 217] width 16 height 16
click at [399, 225] on input "Yes, the inclusion of nonsense words requires students to use their decoding sk…" at bounding box center [405, 217] width 16 height 16
checkbox input "true"
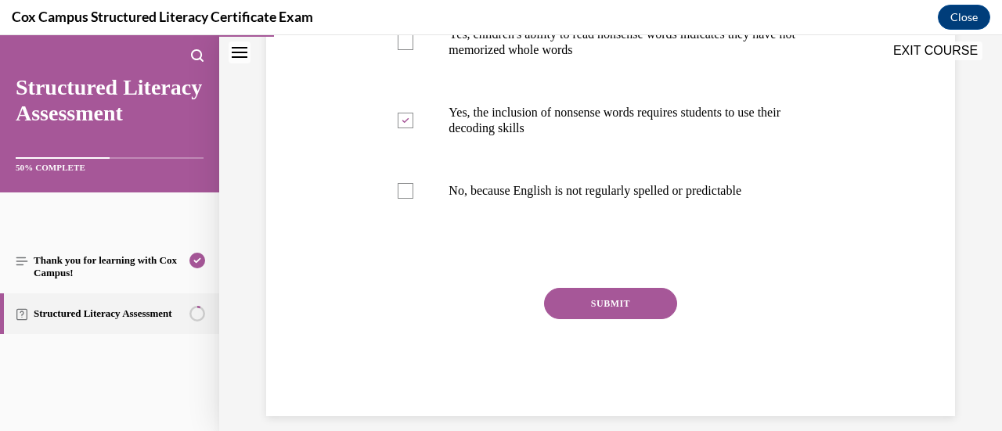
click at [615, 319] on button "SUBMIT" at bounding box center [610, 303] width 133 height 31
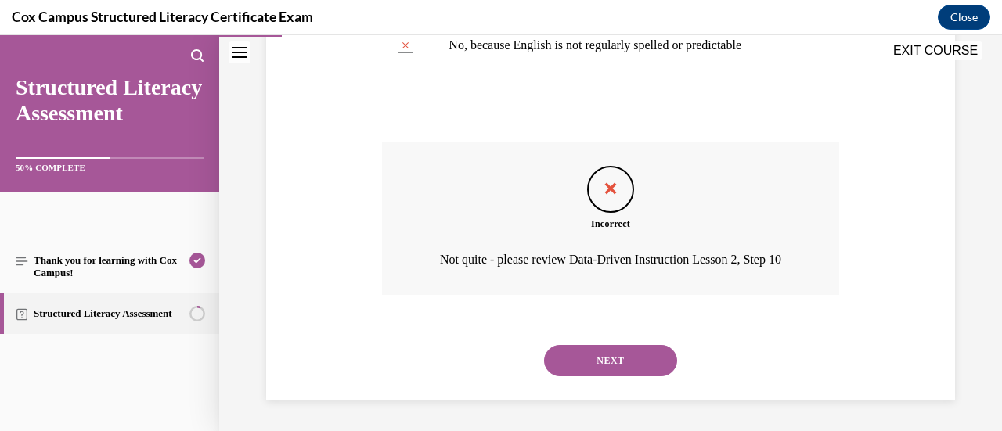
scroll to position [673, 0]
click at [649, 357] on button "NEXT" at bounding box center [610, 360] width 133 height 31
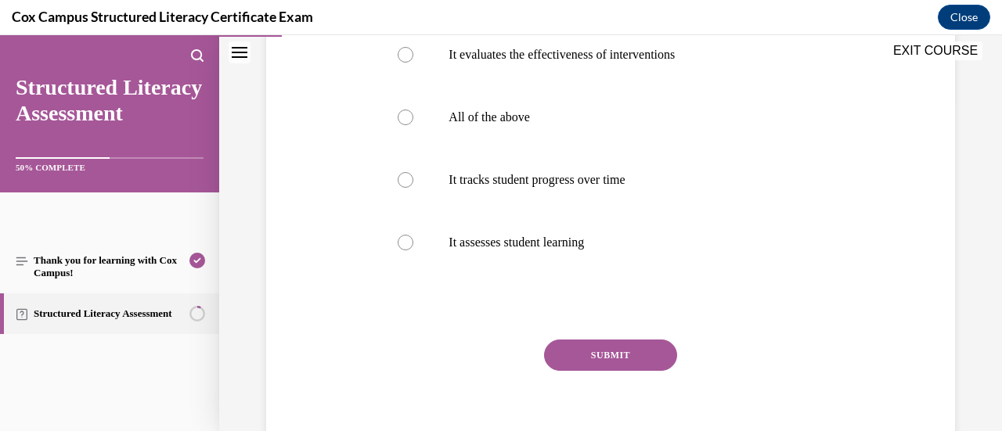
scroll to position [329, 0]
click at [401, 127] on div at bounding box center [405, 119] width 16 height 16
click at [401, 127] on input "All of the above" at bounding box center [405, 119] width 16 height 16
radio input "true"
click at [626, 372] on button "SUBMIT" at bounding box center [610, 356] width 133 height 31
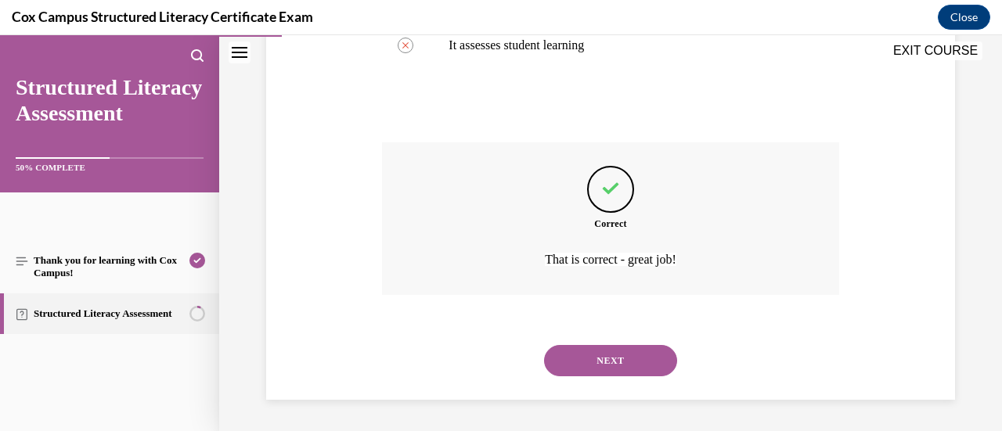
scroll to position [558, 0]
click at [649, 353] on button "NEXT" at bounding box center [610, 360] width 133 height 31
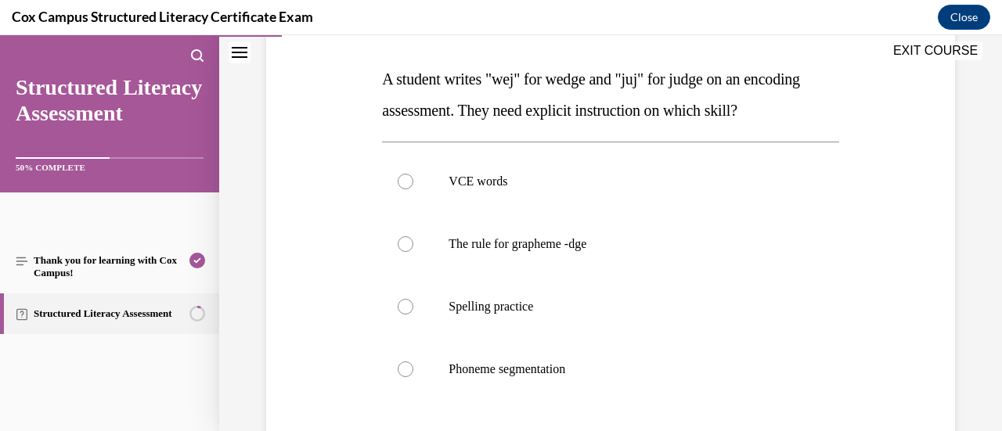
scroll to position [261, 0]
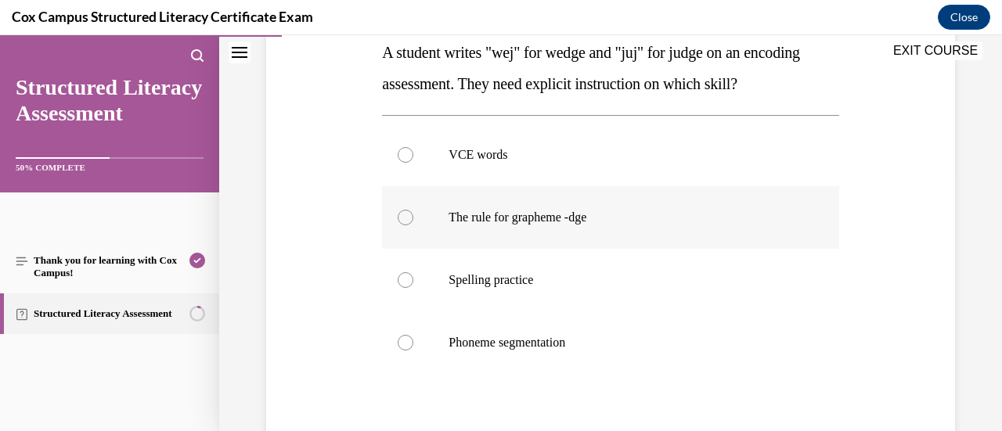
click at [406, 222] on div at bounding box center [405, 218] width 16 height 16
click at [406, 222] on input "The rule for grapheme -dge" at bounding box center [405, 218] width 16 height 16
radio input "true"
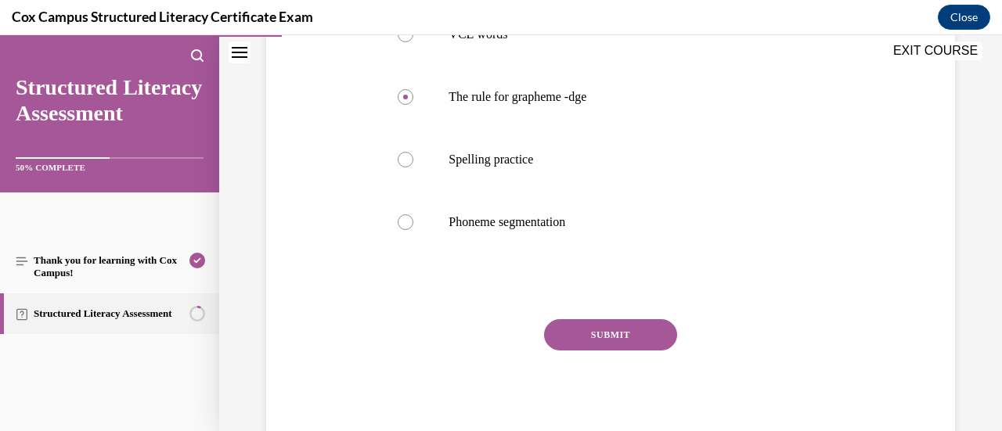
click at [624, 341] on button "SUBMIT" at bounding box center [610, 334] width 133 height 31
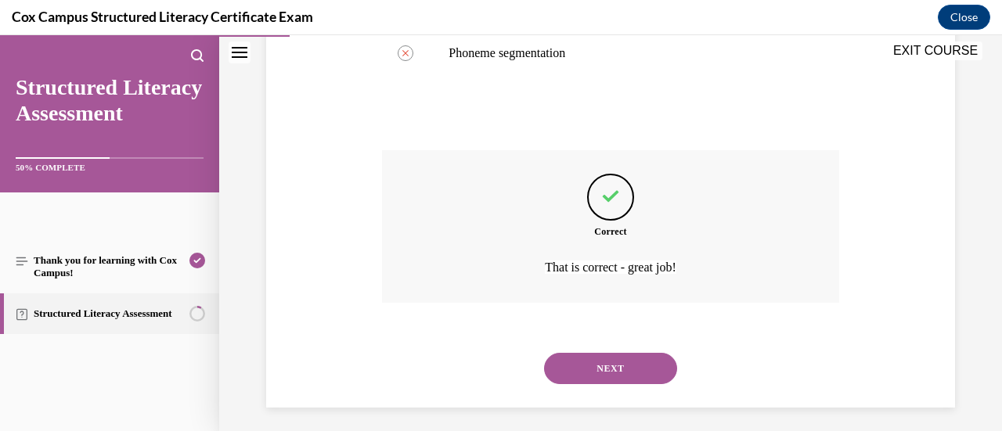
scroll to position [558, 0]
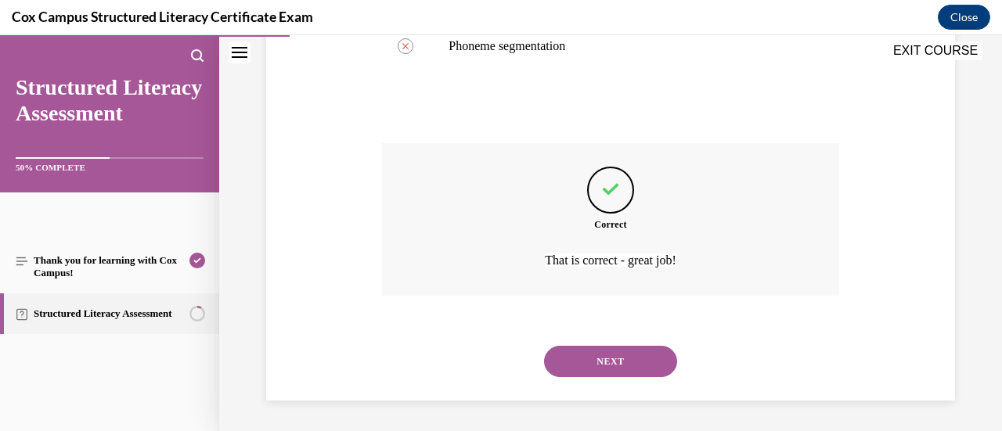
click at [624, 367] on button "NEXT" at bounding box center [610, 361] width 133 height 31
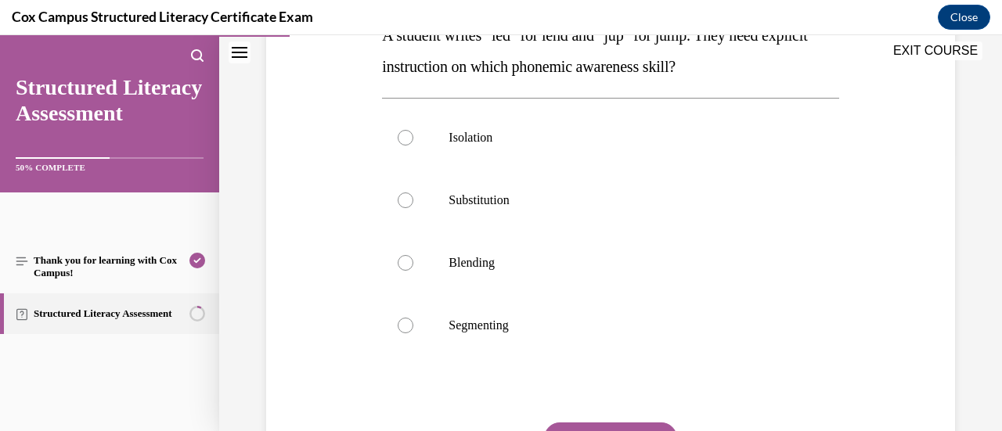
scroll to position [247, 0]
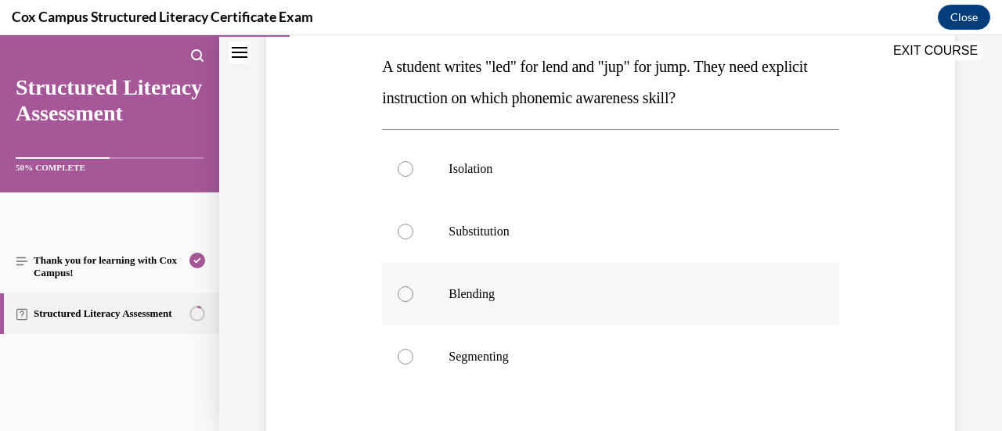
click at [405, 290] on div at bounding box center [405, 294] width 16 height 16
click at [405, 290] on input "Blending" at bounding box center [405, 294] width 16 height 16
radio input "true"
click at [401, 359] on div at bounding box center [405, 357] width 16 height 16
click at [401, 359] on input "Segmenting" at bounding box center [405, 357] width 16 height 16
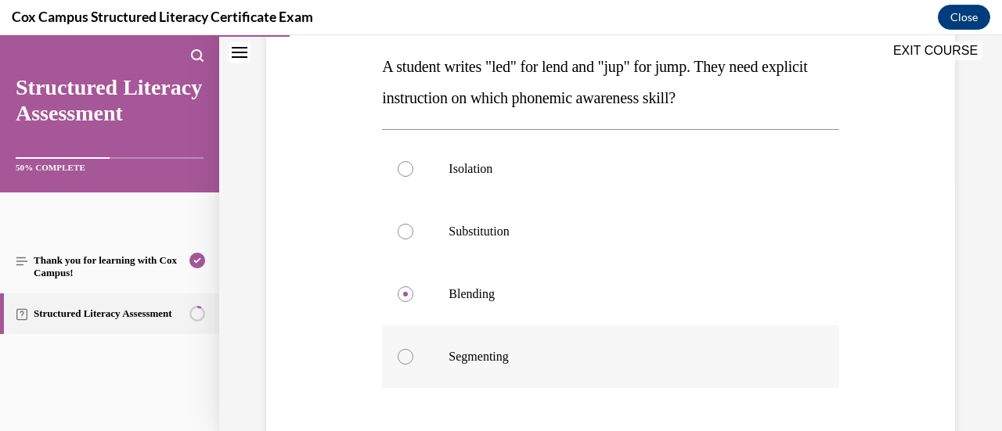
radio input "true"
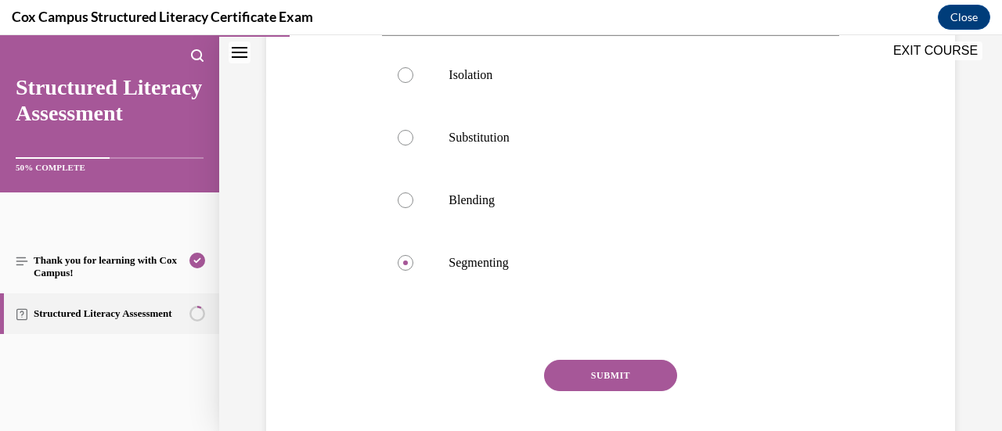
scroll to position [372, 0]
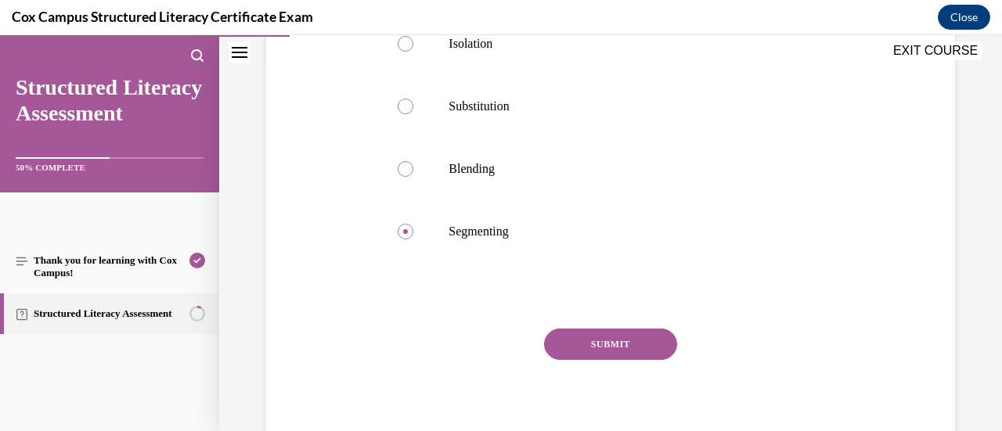
click at [599, 338] on button "SUBMIT" at bounding box center [610, 344] width 133 height 31
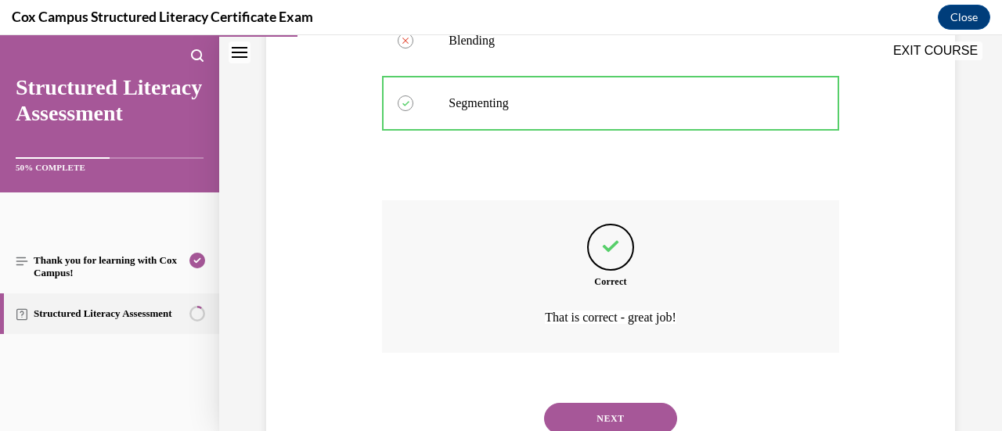
scroll to position [558, 0]
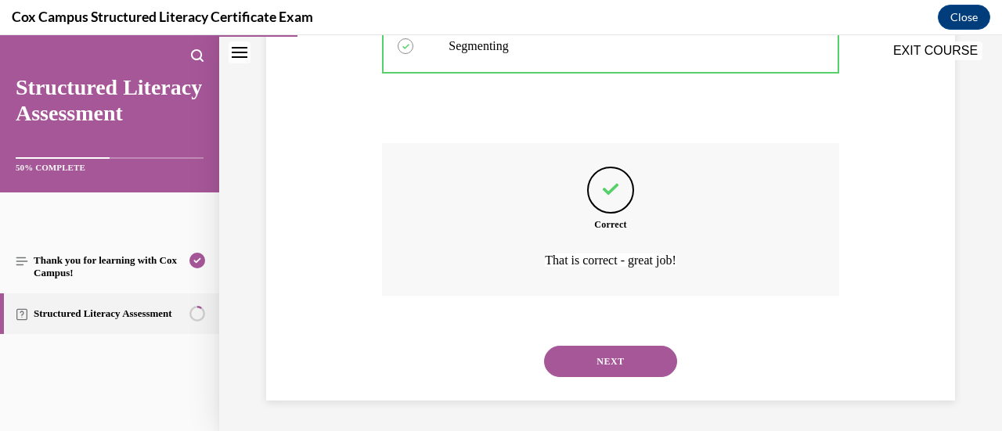
click at [606, 360] on button "NEXT" at bounding box center [610, 361] width 133 height 31
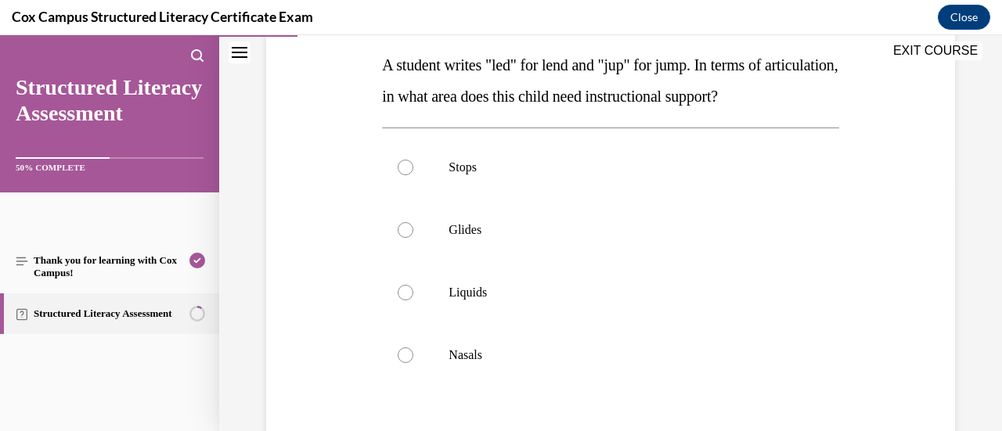
scroll to position [246, 0]
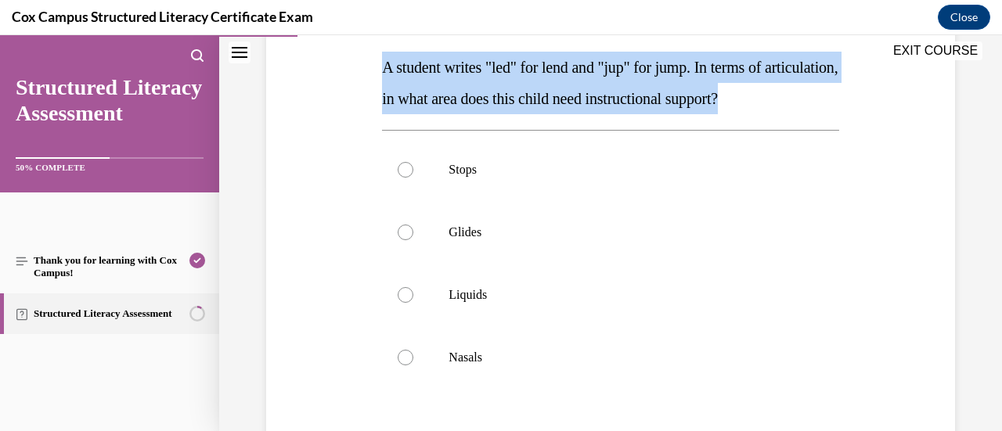
drag, startPoint x: 383, startPoint y: 67, endPoint x: 485, endPoint y: 131, distance: 119.8
click at [485, 114] on p "A student writes "led" for lend and "jup" for jump. In terms of articulation, i…" at bounding box center [610, 83] width 456 height 63
copy span "A student writes "led" for lend and "jup" for jump. In terms of articulation, i…"
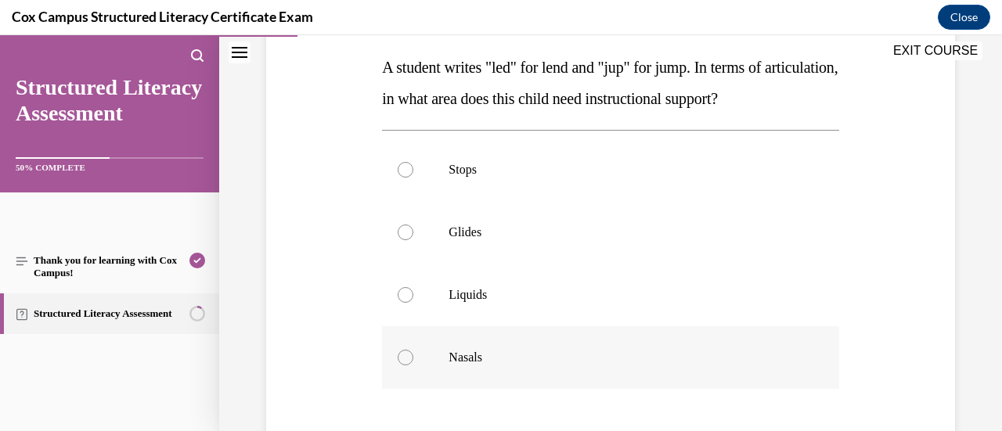
click at [405, 365] on div at bounding box center [405, 358] width 16 height 16
click at [405, 365] on input "Nasals" at bounding box center [405, 358] width 16 height 16
radio input "true"
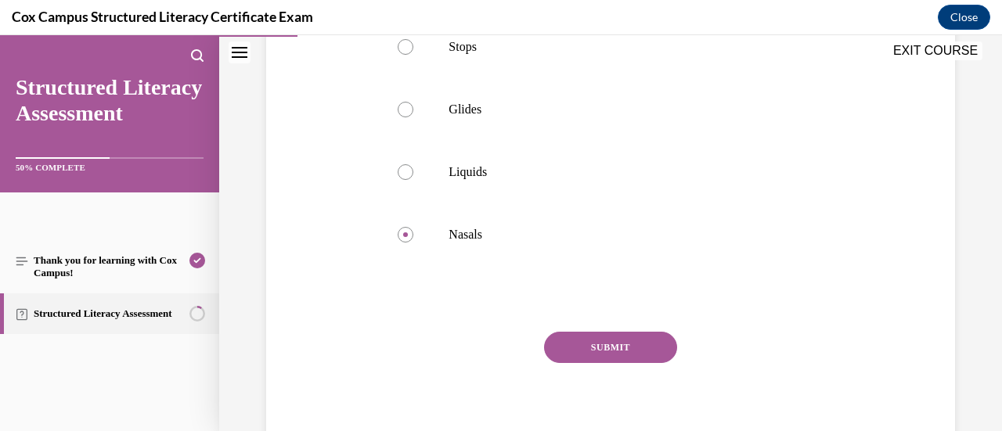
scroll to position [398, 0]
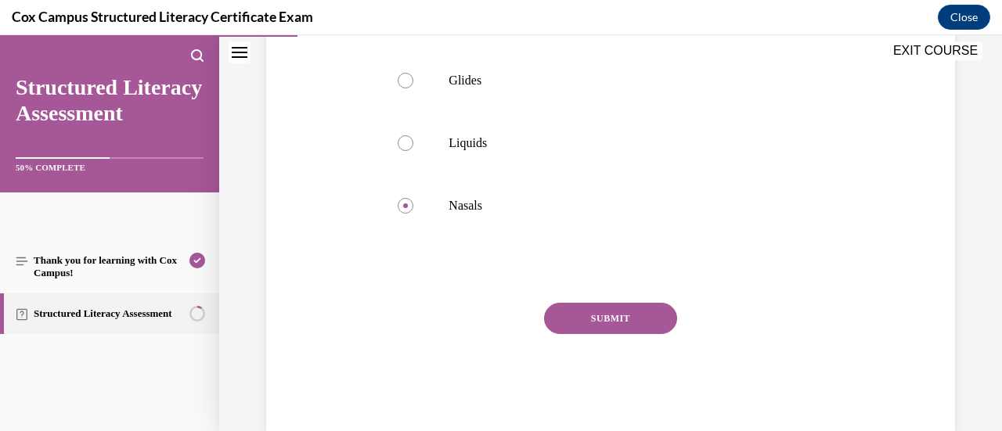
click at [609, 334] on button "SUBMIT" at bounding box center [610, 318] width 133 height 31
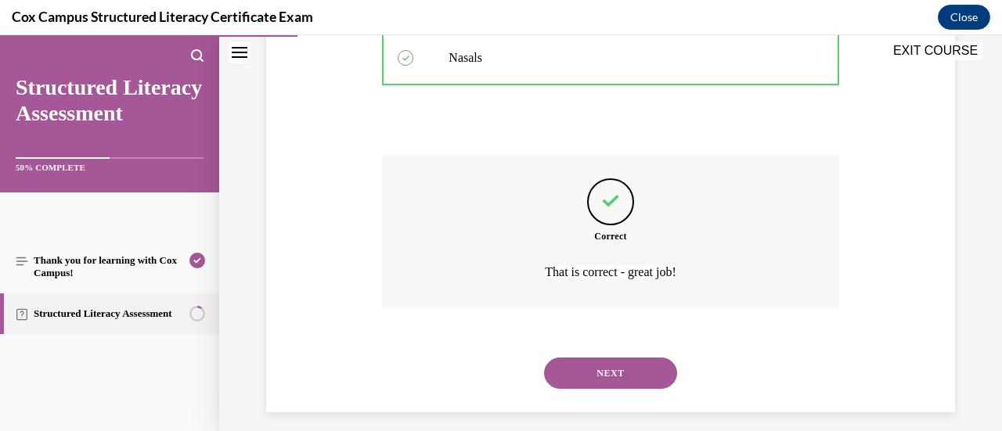
scroll to position [589, 0]
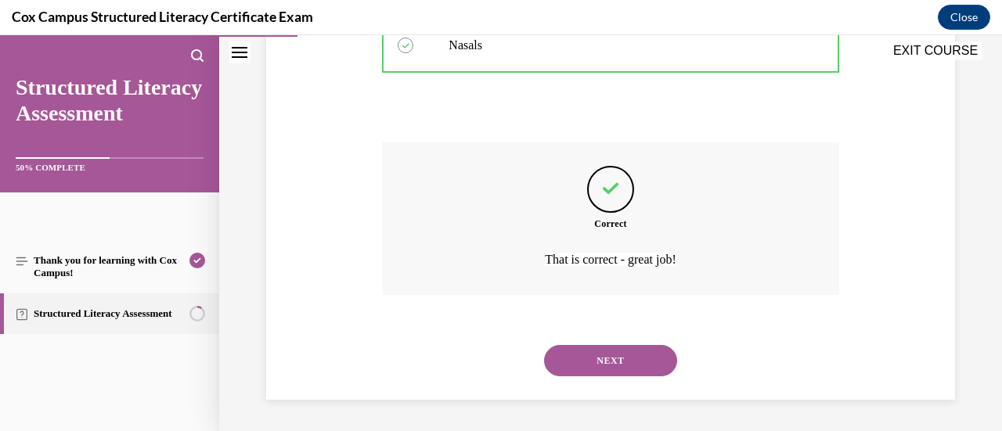
click at [638, 359] on button "NEXT" at bounding box center [610, 360] width 133 height 31
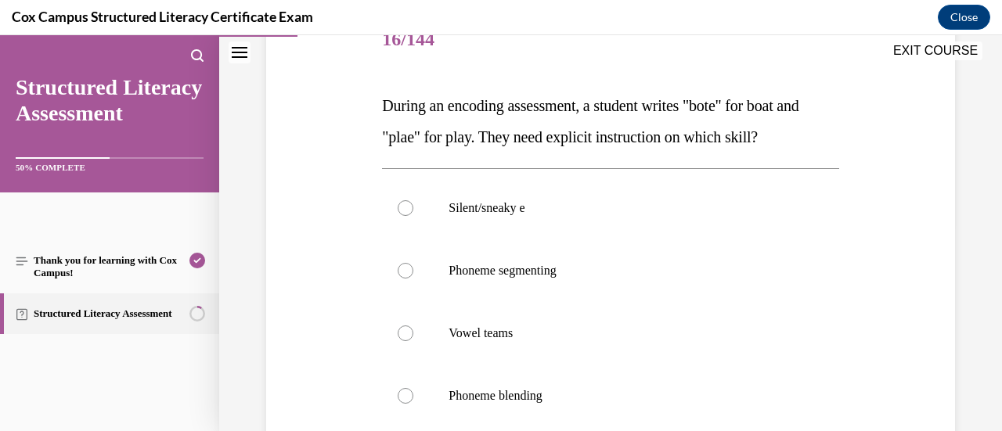
scroll to position [221, 0]
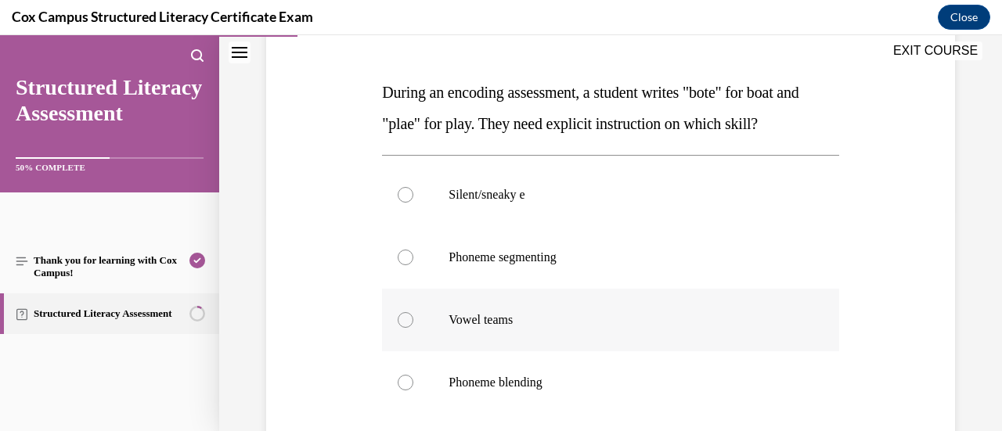
click at [401, 321] on div at bounding box center [405, 320] width 16 height 16
click at [401, 321] on input "Vowel teams" at bounding box center [405, 320] width 16 height 16
radio input "true"
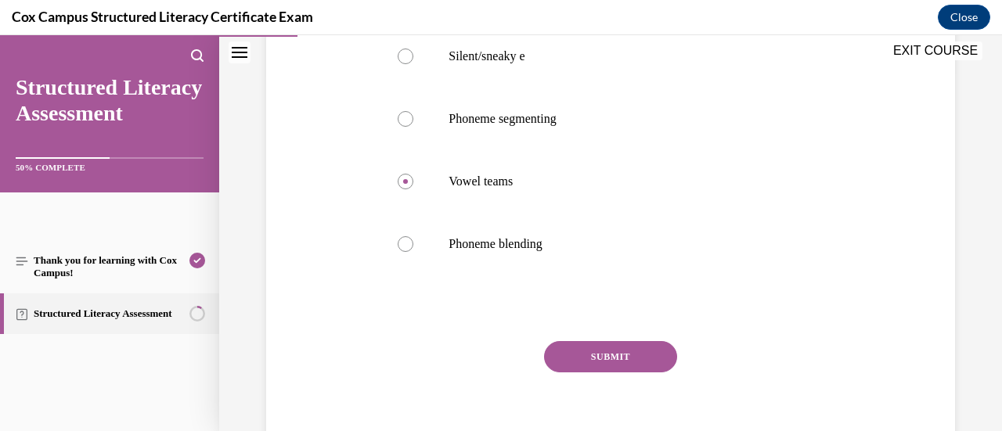
scroll to position [382, 0]
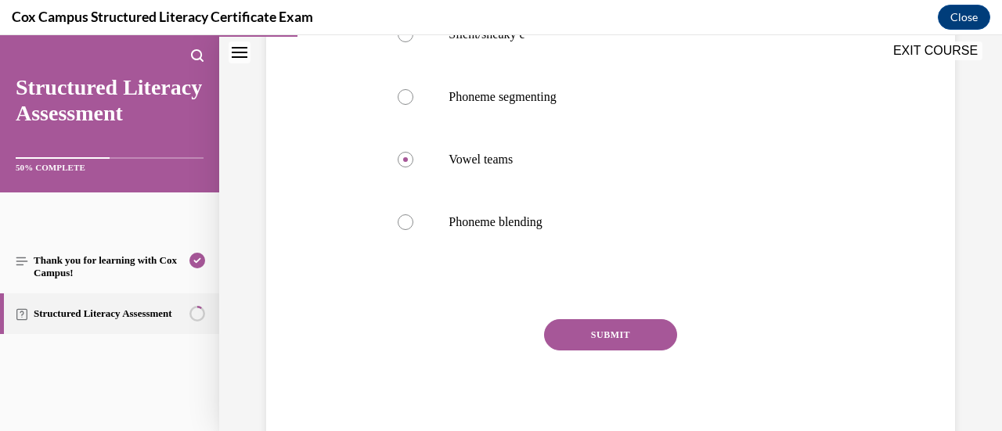
click at [606, 334] on button "SUBMIT" at bounding box center [610, 334] width 133 height 31
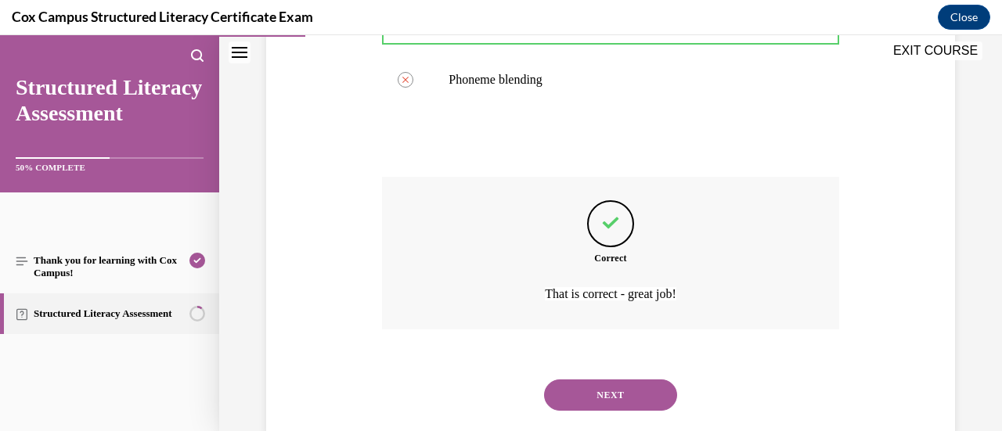
scroll to position [534, 0]
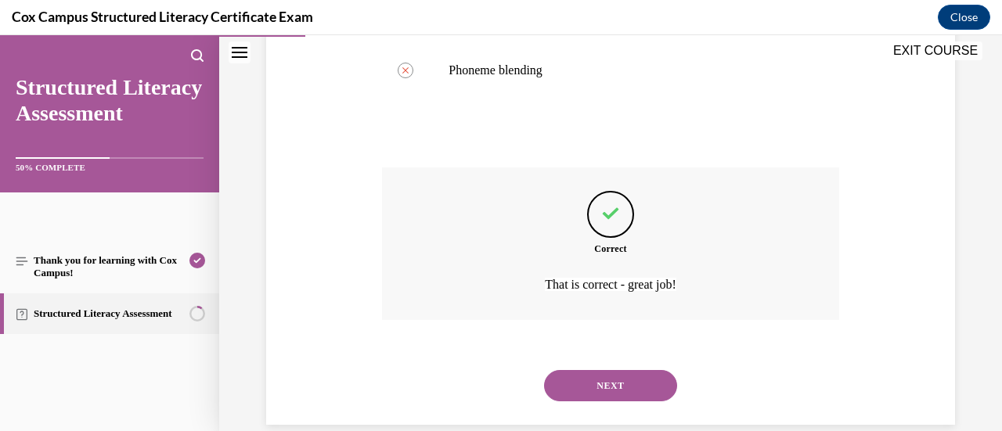
click at [639, 389] on button "NEXT" at bounding box center [610, 385] width 133 height 31
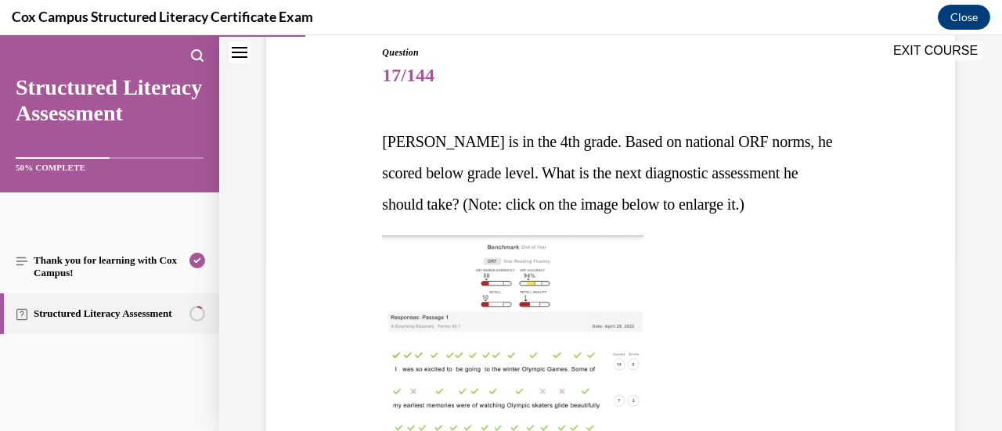
scroll to position [232, 0]
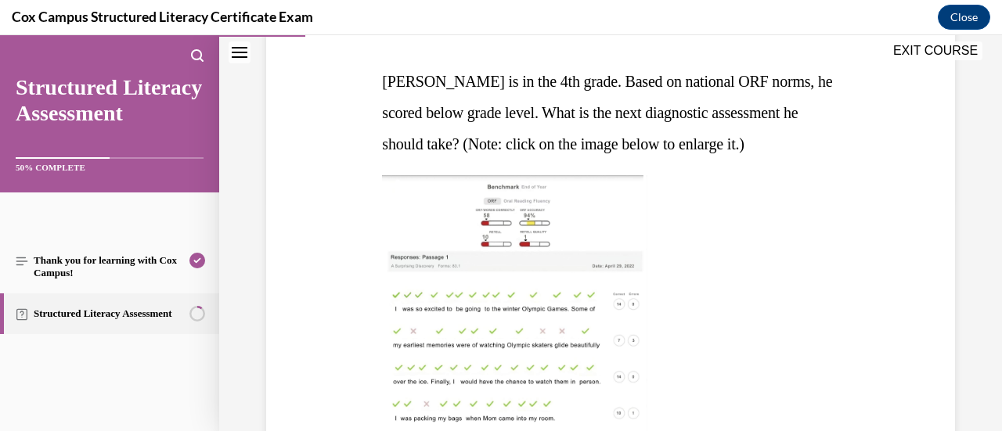
click at [502, 228] on img at bounding box center [514, 323] width 265 height 297
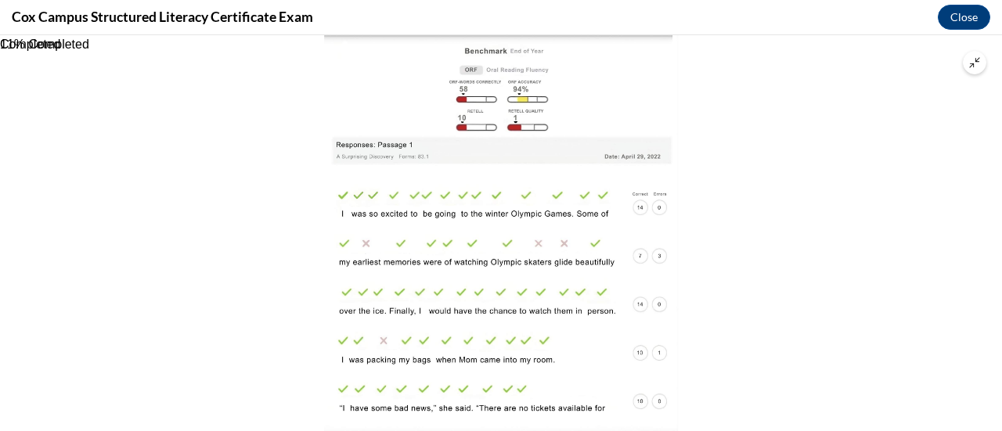
click at [975, 63] on icon "Unzoom image" at bounding box center [974, 62] width 11 height 11
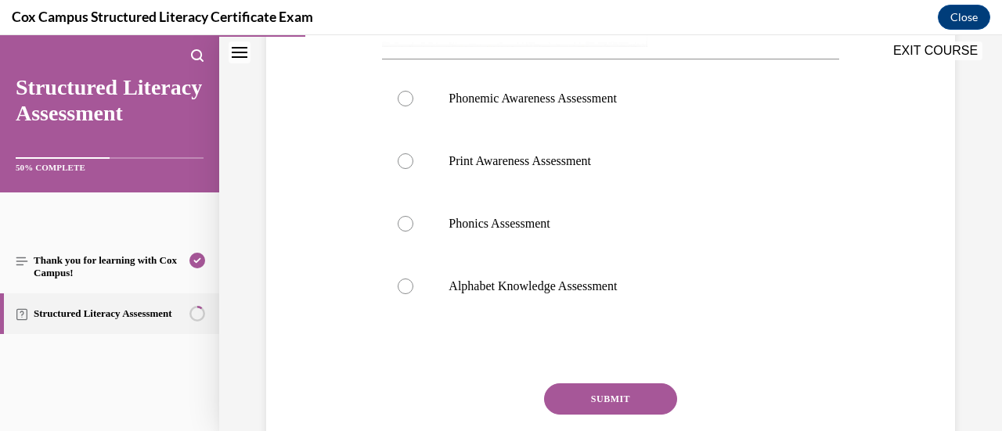
scroll to position [656, 0]
click at [406, 221] on div at bounding box center [405, 226] width 16 height 16
click at [406, 221] on input "Phonics Assessment" at bounding box center [405, 226] width 16 height 16
radio input "true"
click at [631, 394] on button "SUBMIT" at bounding box center [610, 400] width 133 height 31
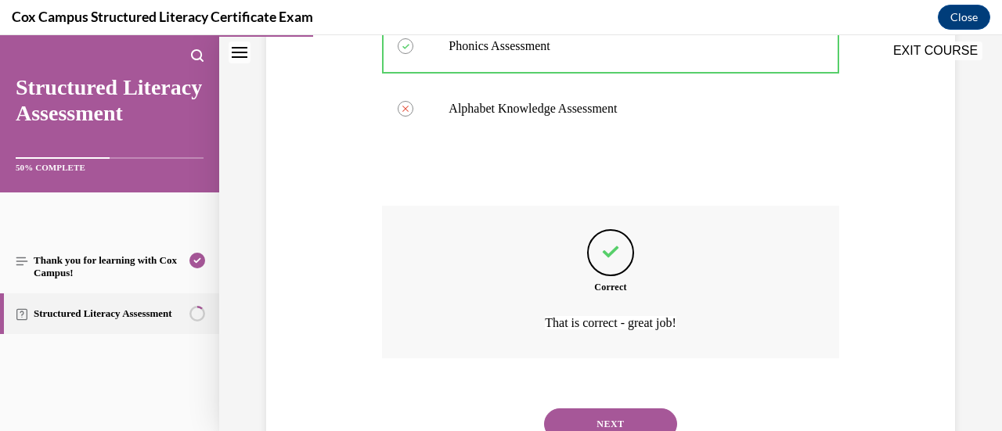
scroll to position [898, 0]
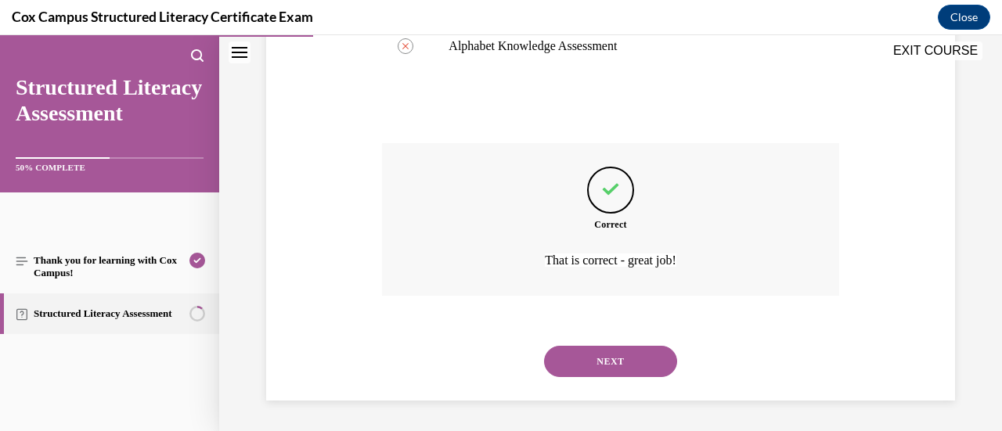
click at [642, 356] on button "NEXT" at bounding box center [610, 361] width 133 height 31
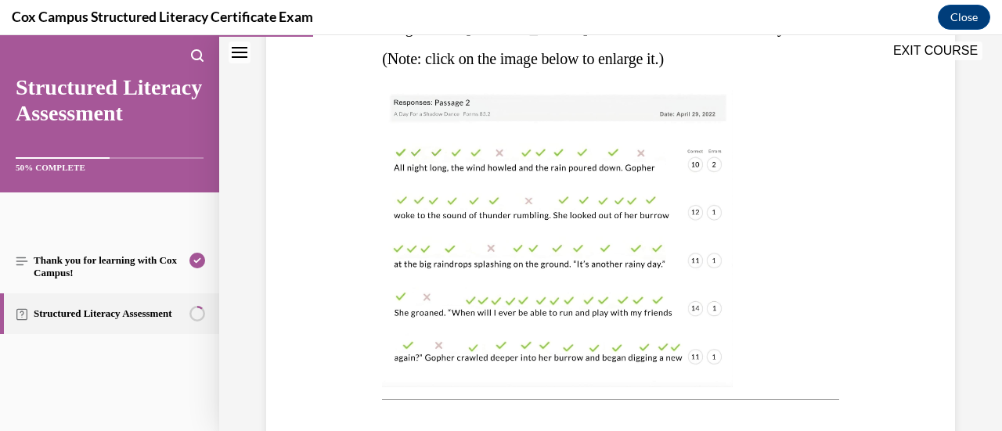
scroll to position [316, 0]
click at [578, 184] on img at bounding box center [557, 240] width 351 height 297
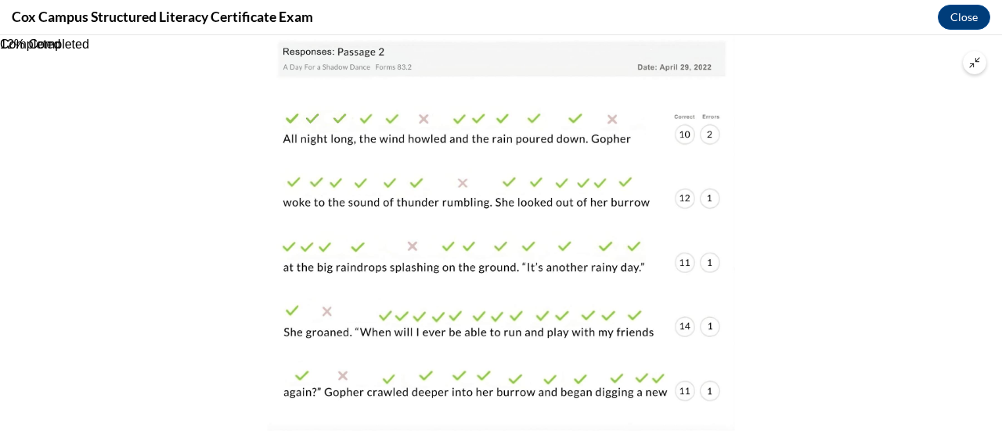
click at [980, 67] on button "Unzoom image" at bounding box center [973, 62] width 23 height 23
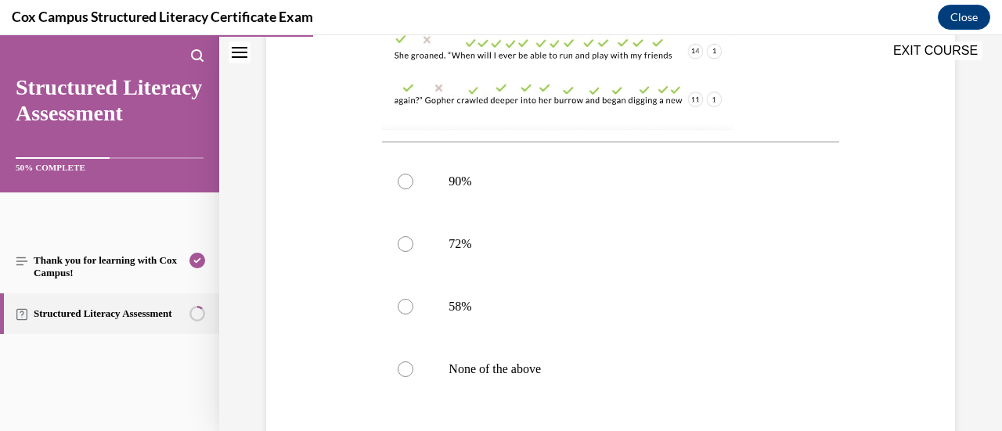
scroll to position [581, 0]
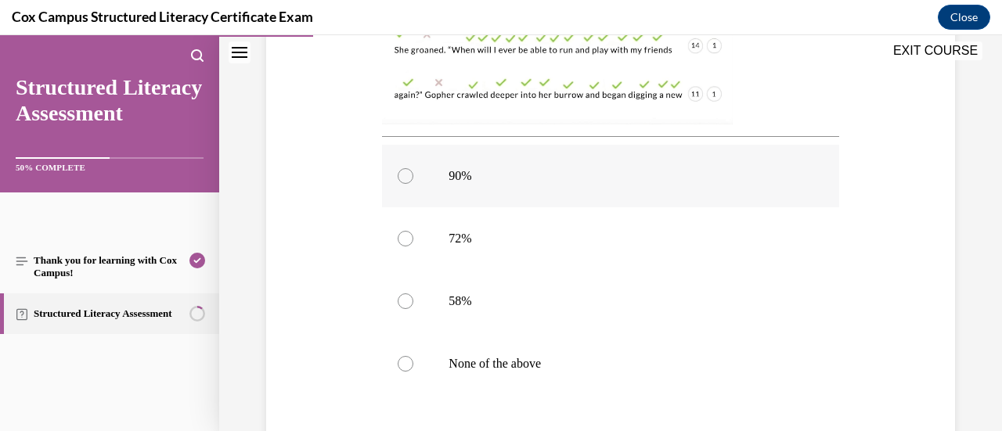
click at [409, 175] on div at bounding box center [405, 176] width 16 height 16
click at [409, 175] on input "90%" at bounding box center [405, 176] width 16 height 16
radio input "true"
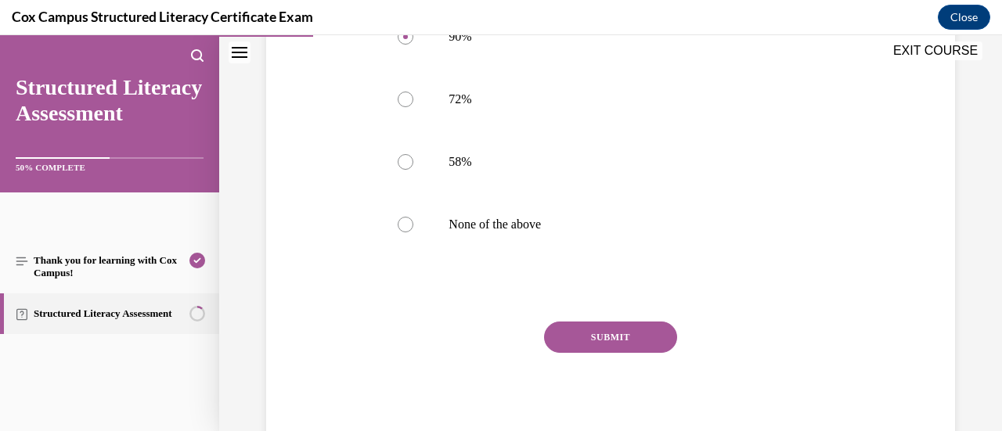
scroll to position [722, 0]
click at [651, 332] on button "SUBMIT" at bounding box center [610, 334] width 133 height 31
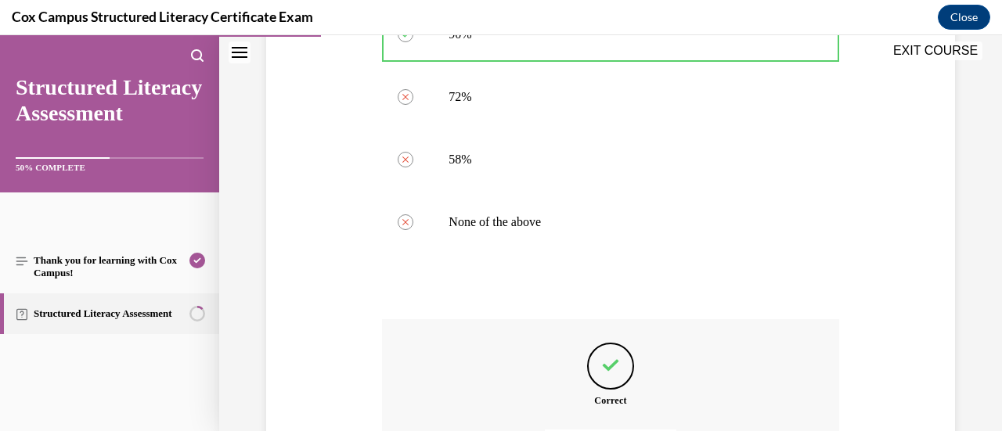
scroll to position [898, 0]
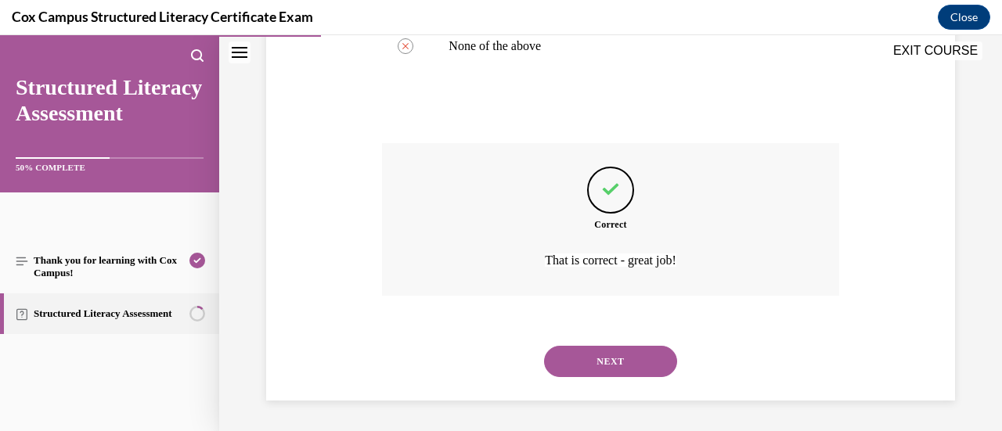
click at [636, 359] on button "NEXT" at bounding box center [610, 361] width 133 height 31
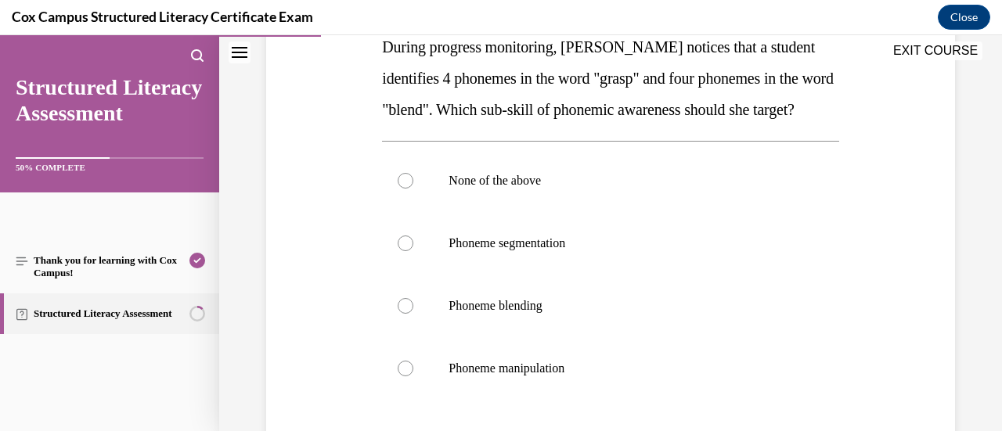
scroll to position [298, 0]
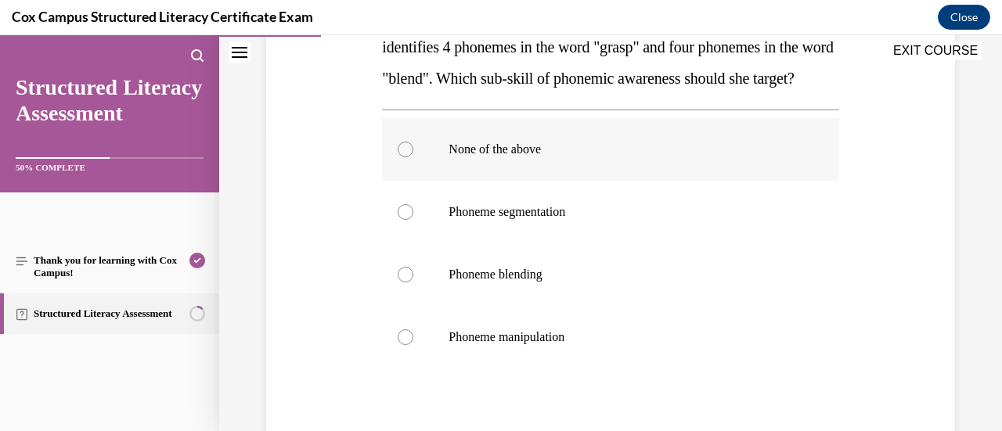
click at [408, 157] on div at bounding box center [405, 150] width 16 height 16
click at [408, 157] on input "None of the above" at bounding box center [405, 150] width 16 height 16
radio input "true"
click at [401, 220] on div at bounding box center [405, 212] width 16 height 16
click at [401, 220] on input "Phoneme segmentation" at bounding box center [405, 212] width 16 height 16
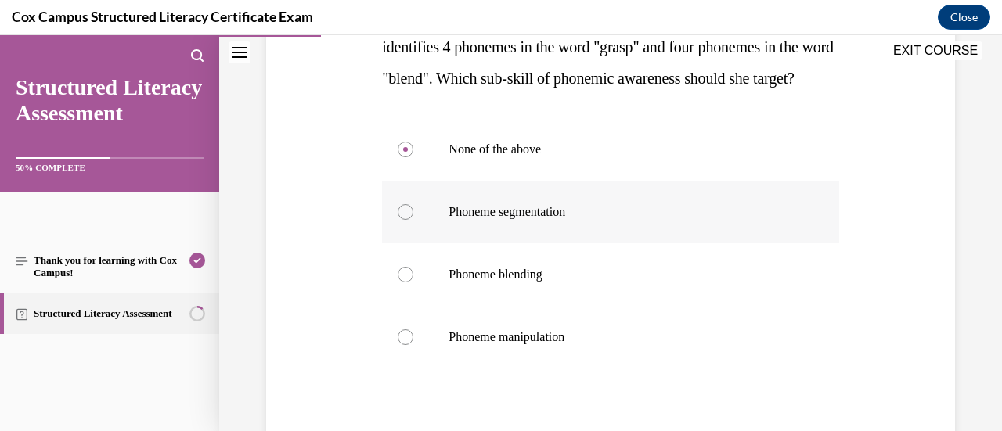
radio input "true"
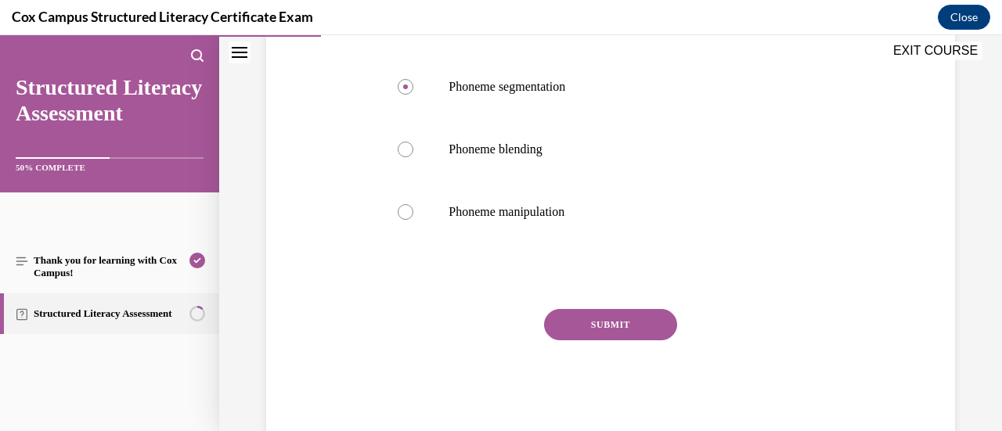
scroll to position [444, 0]
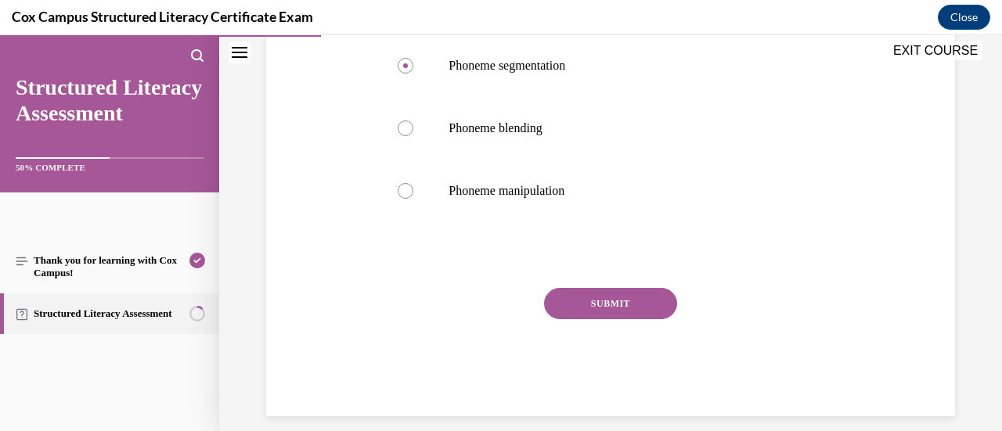
click at [598, 319] on button "SUBMIT" at bounding box center [610, 303] width 133 height 31
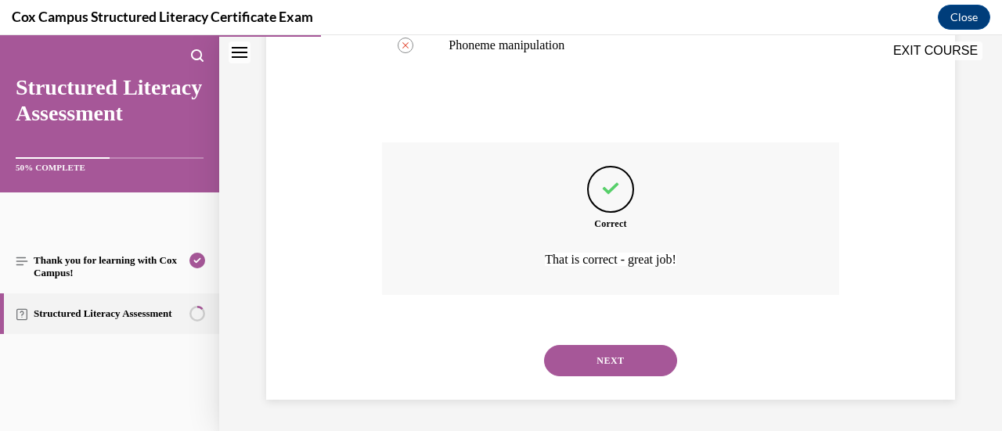
scroll to position [620, 0]
click at [641, 354] on button "NEXT" at bounding box center [610, 360] width 133 height 31
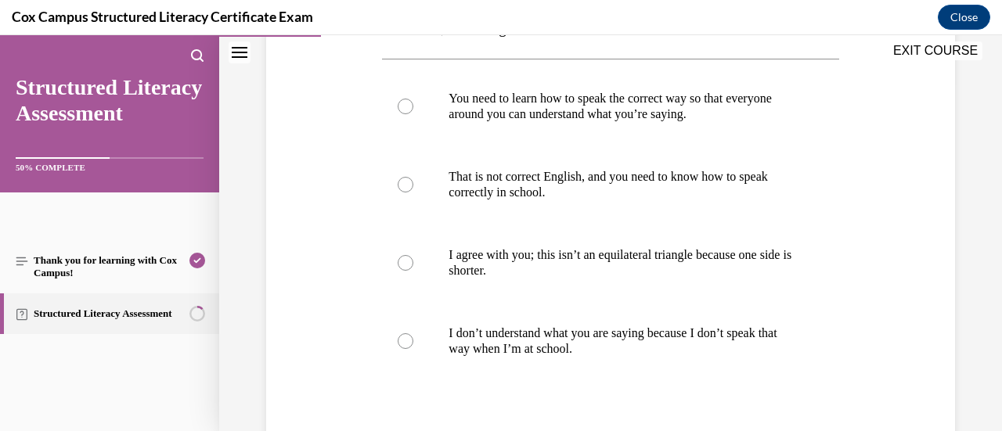
scroll to position [355, 0]
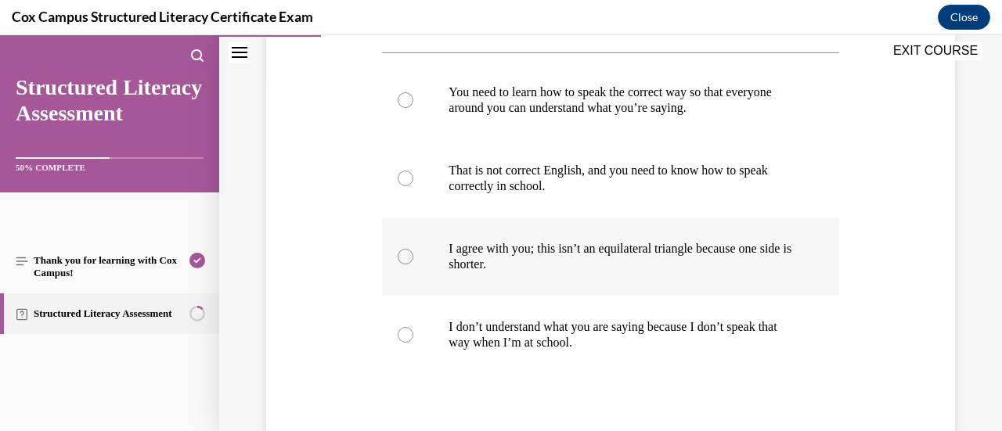
click at [403, 254] on div at bounding box center [405, 257] width 16 height 16
click at [403, 254] on input "I agree with you; this isn’t an equilateral triangle because one side is shorte…" at bounding box center [405, 257] width 16 height 16
radio input "true"
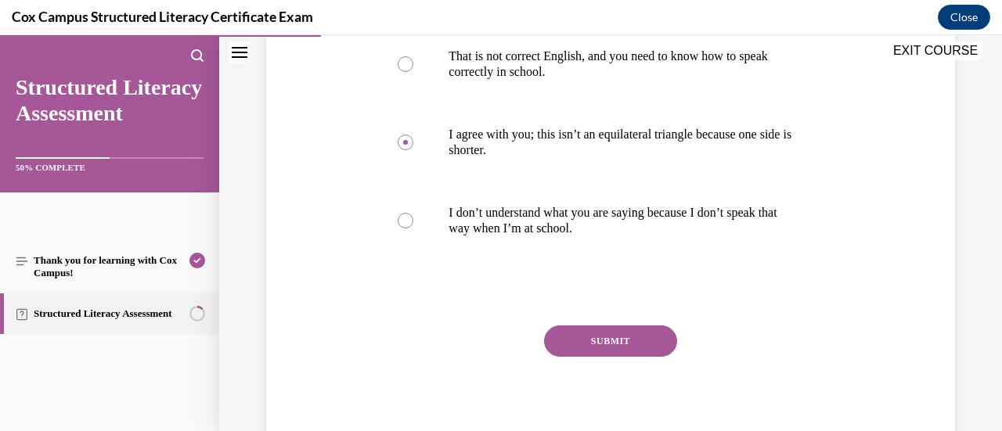
scroll to position [473, 0]
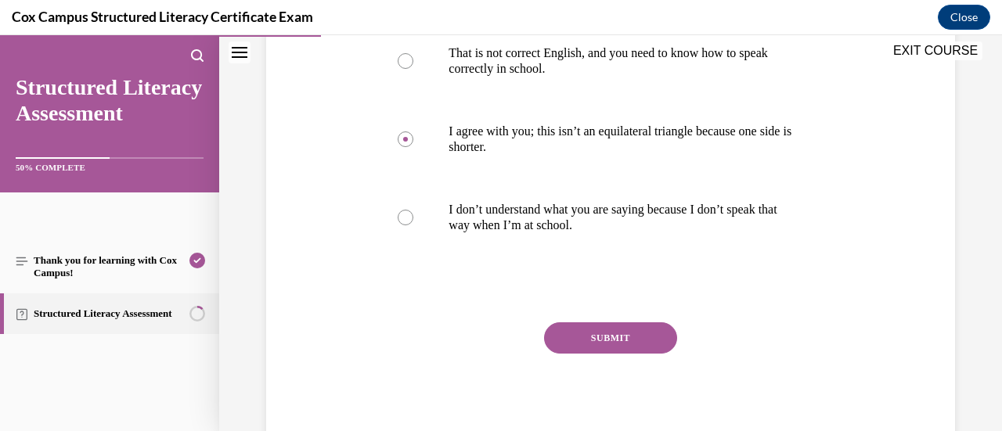
click at [631, 333] on button "SUBMIT" at bounding box center [610, 337] width 133 height 31
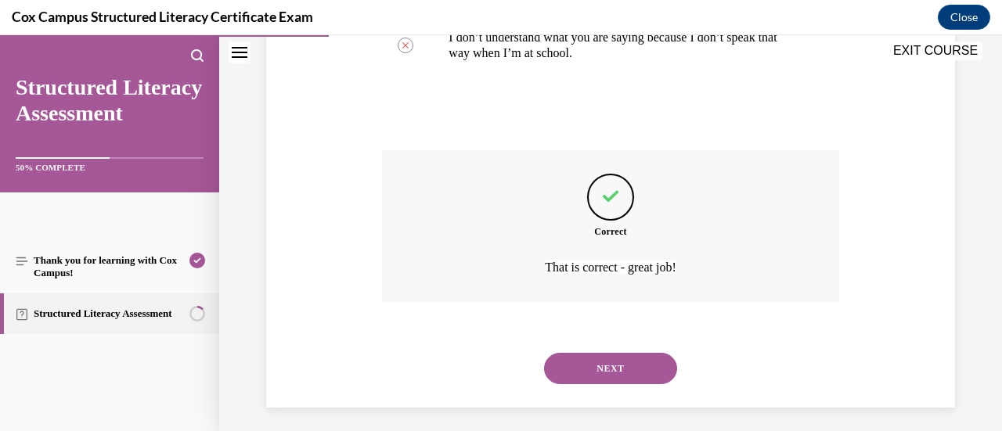
scroll to position [652, 0]
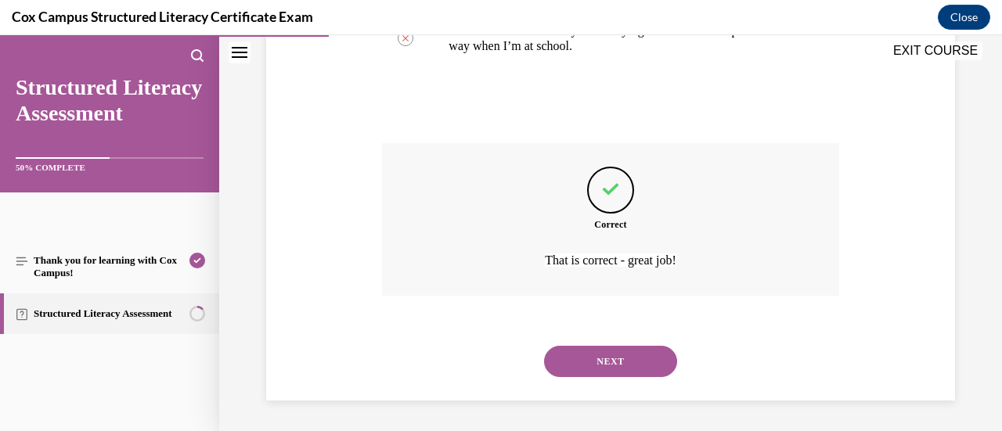
click at [612, 351] on button "NEXT" at bounding box center [610, 361] width 133 height 31
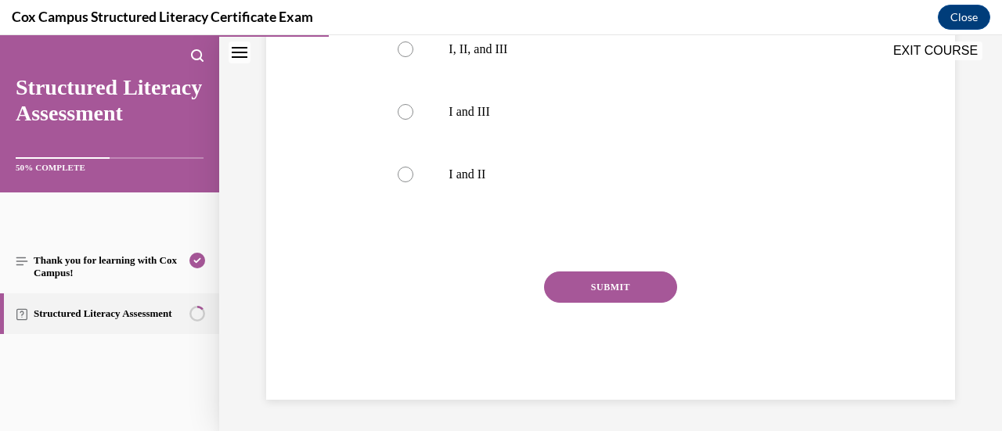
scroll to position [48, 0]
